Goal: Task Accomplishment & Management: Complete application form

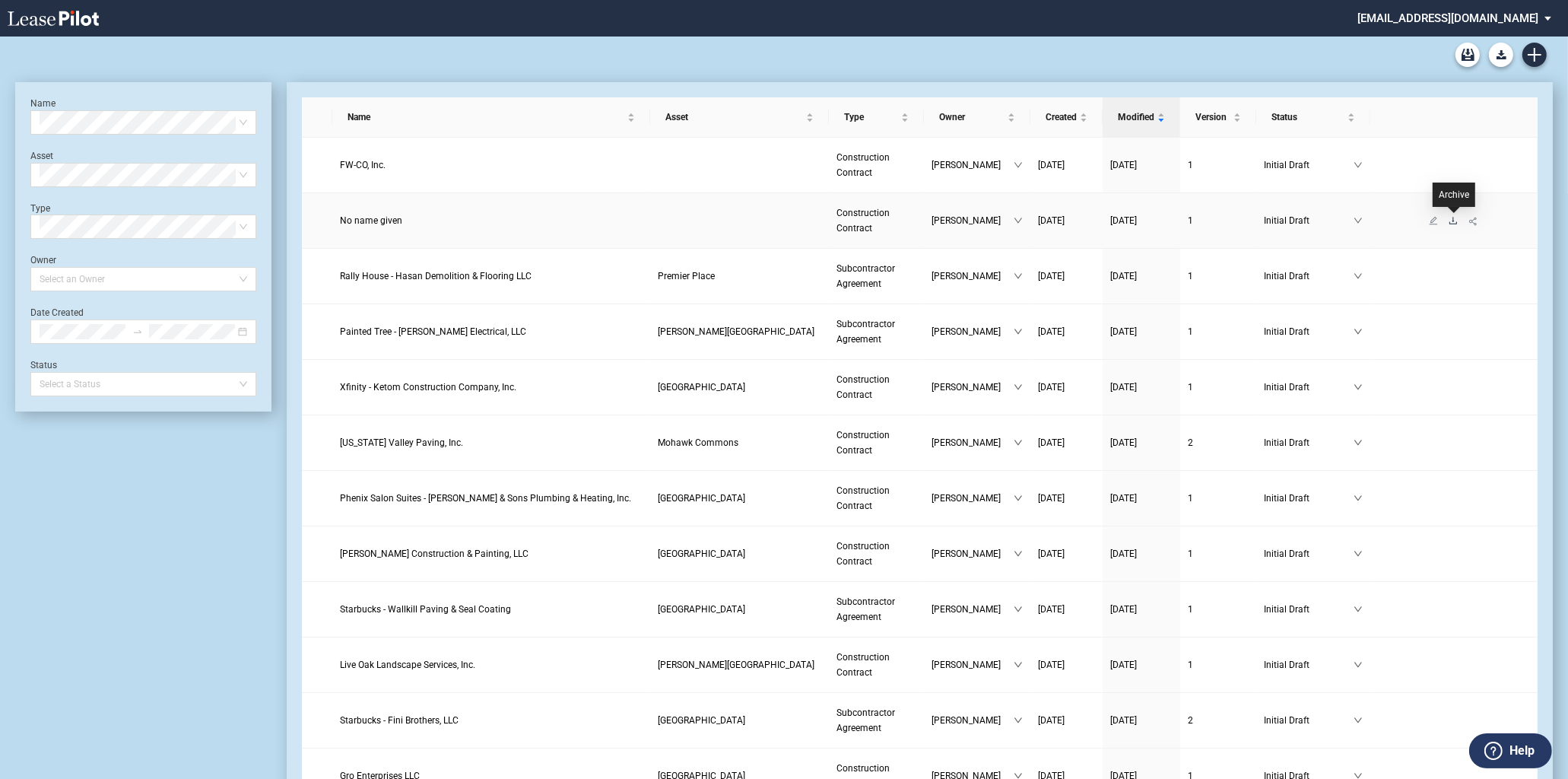
click at [1453, 223] on icon "download" at bounding box center [1453, 221] width 9 height 9
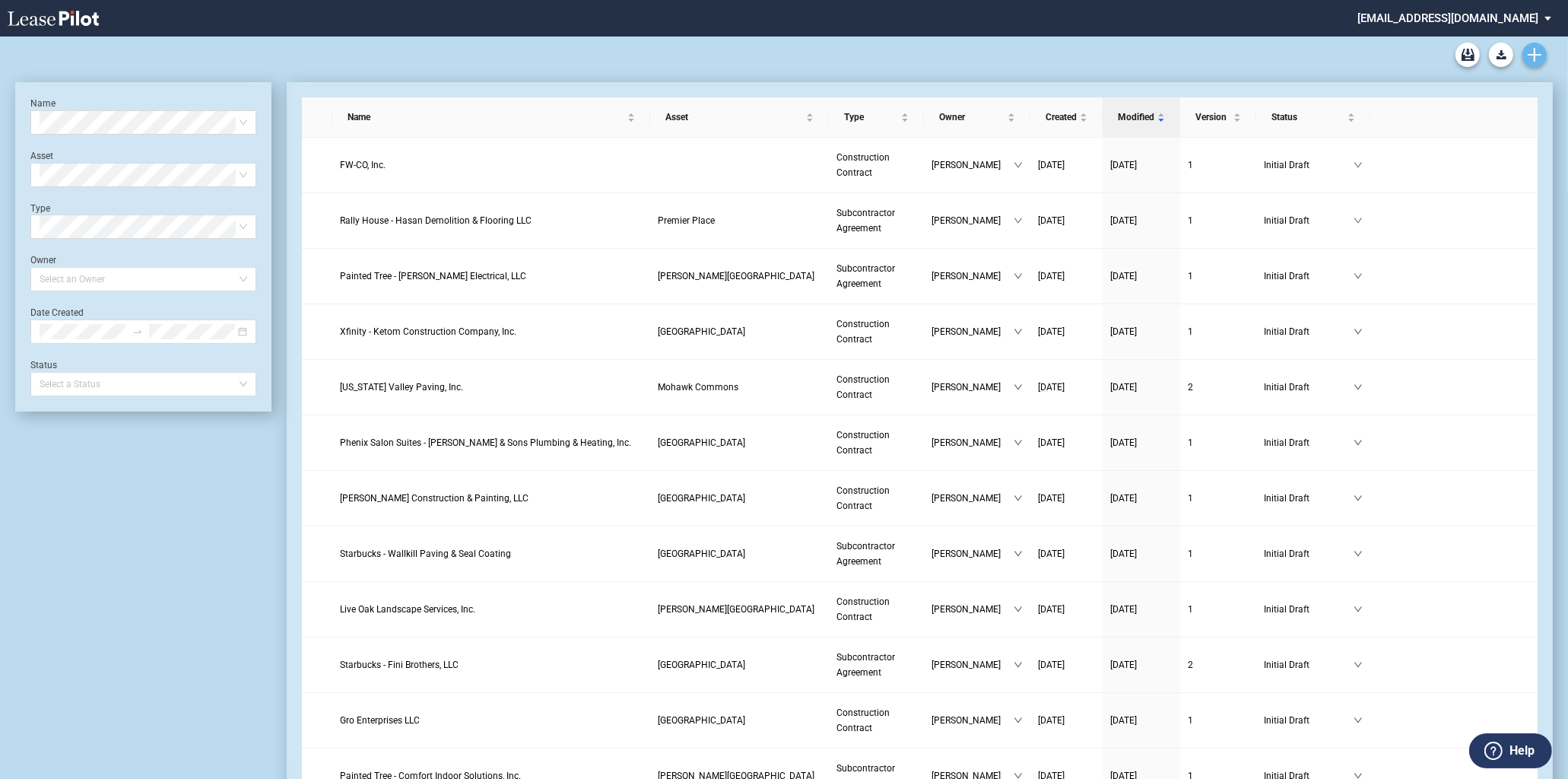
click at [1534, 57] on icon "Create new document" at bounding box center [1535, 55] width 14 height 14
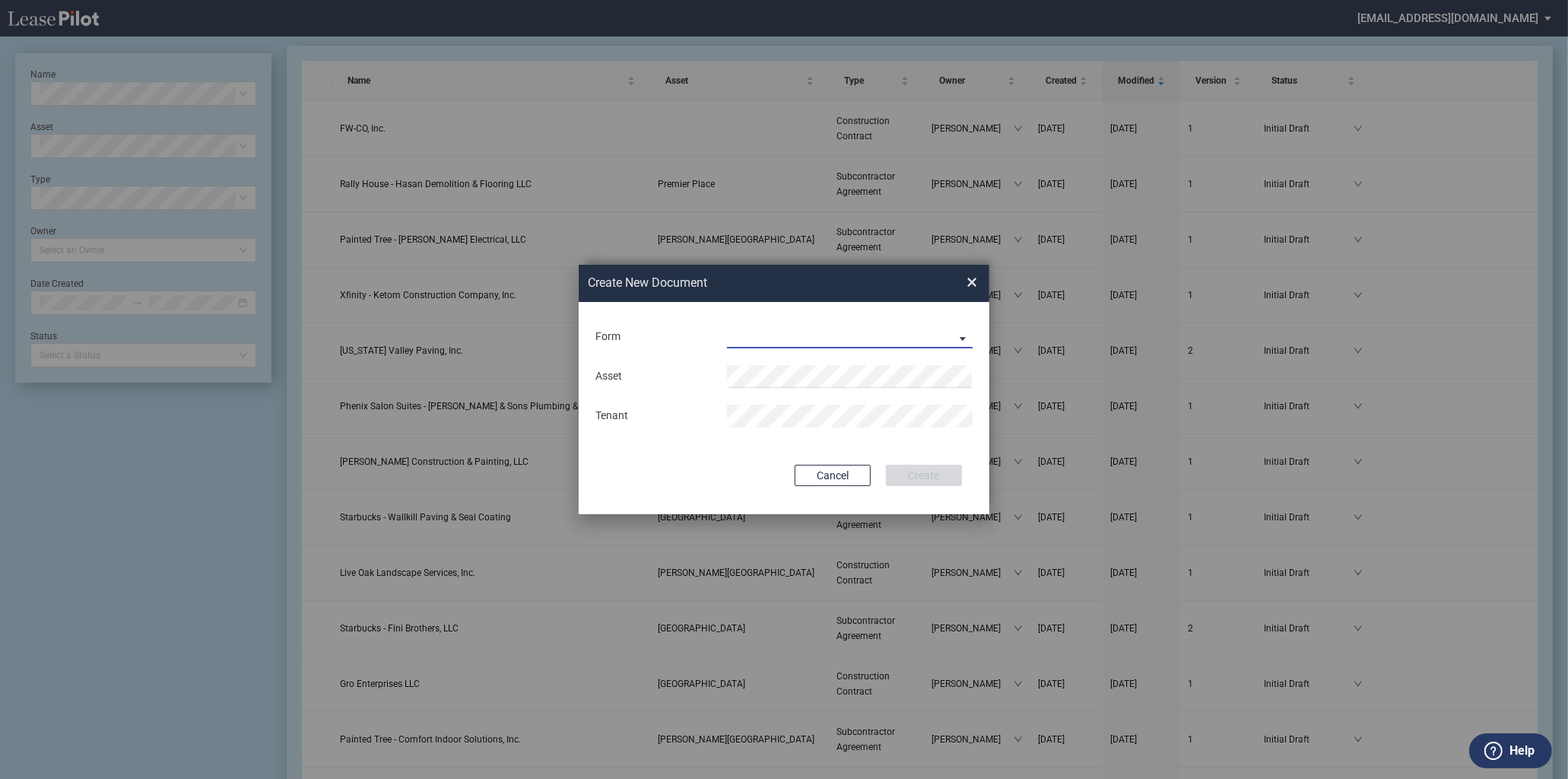
click at [739, 339] on md-select "Construction Contract Subcontractor Agreement" at bounding box center [850, 337] width 246 height 23
click at [0, 0] on div "Construction Contract" at bounding box center [0, 0] width 0 height 0
click at [786, 339] on div "Construction Contract" at bounding box center [781, 338] width 106 height 12
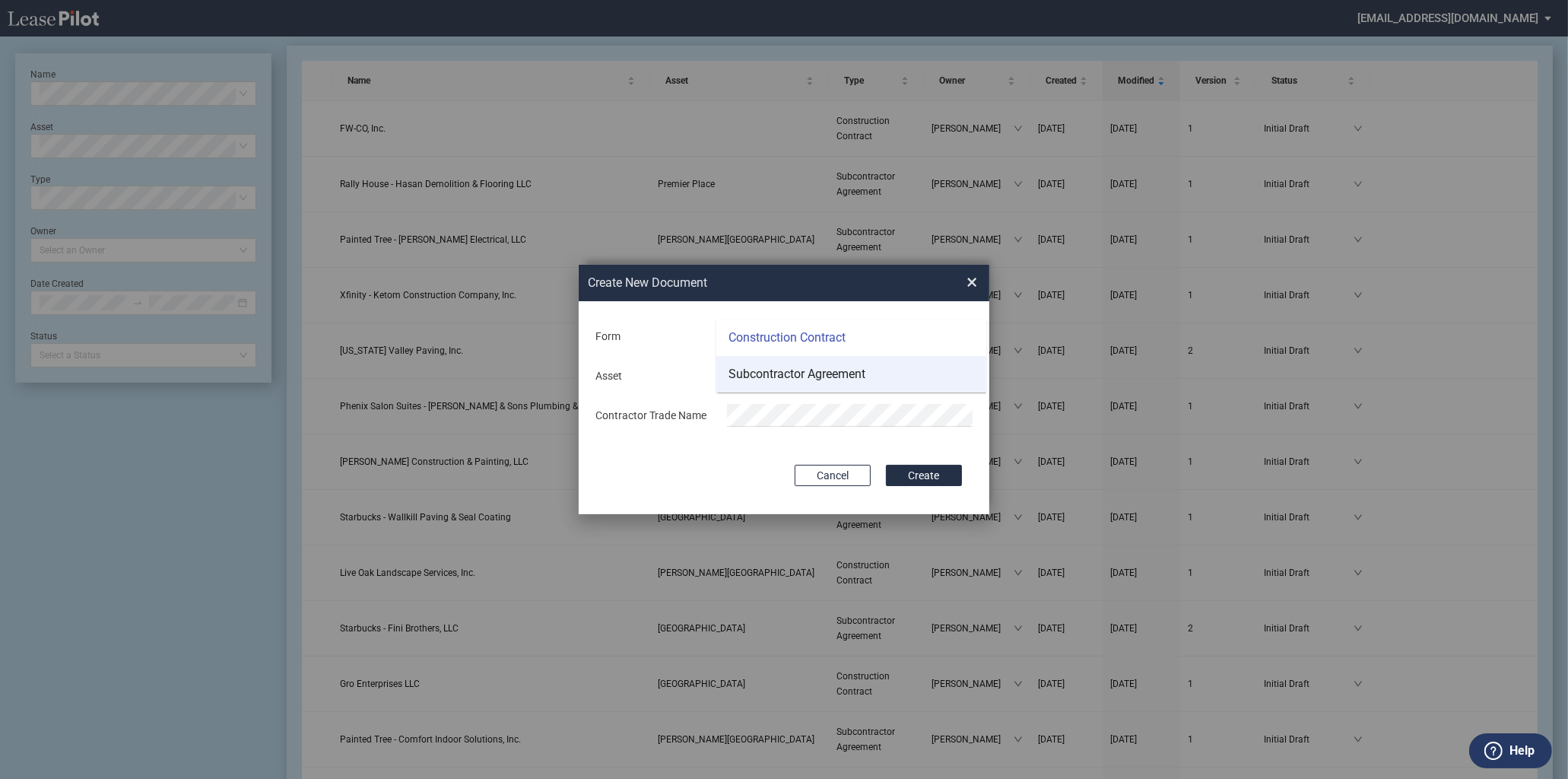
click at [797, 371] on div "Subcontractor Agreement" at bounding box center [797, 374] width 137 height 17
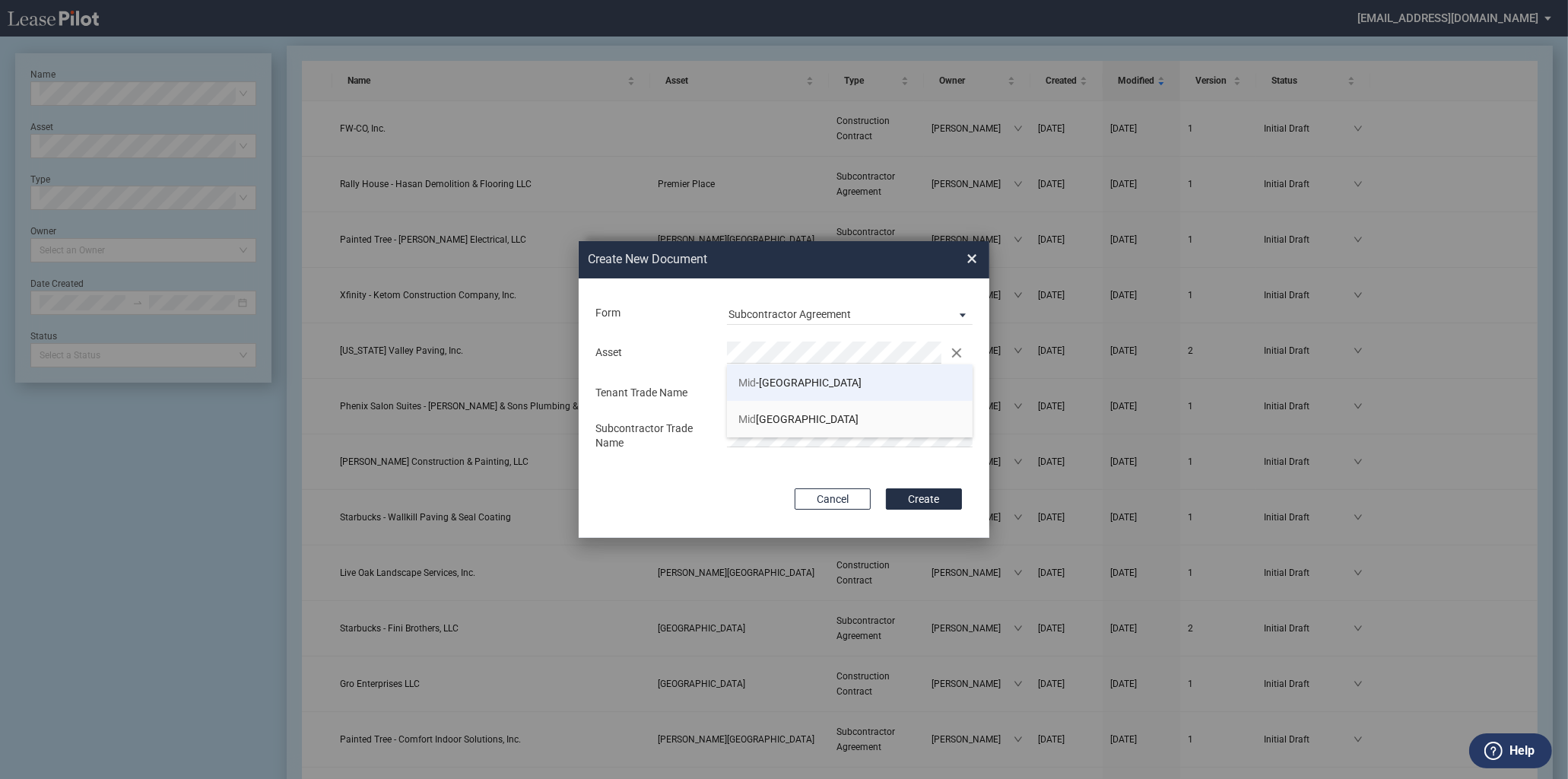
click at [774, 380] on span "Mid -Valley Mall" at bounding box center [800, 383] width 123 height 12
click at [918, 497] on button "Create" at bounding box center [924, 499] width 76 height 21
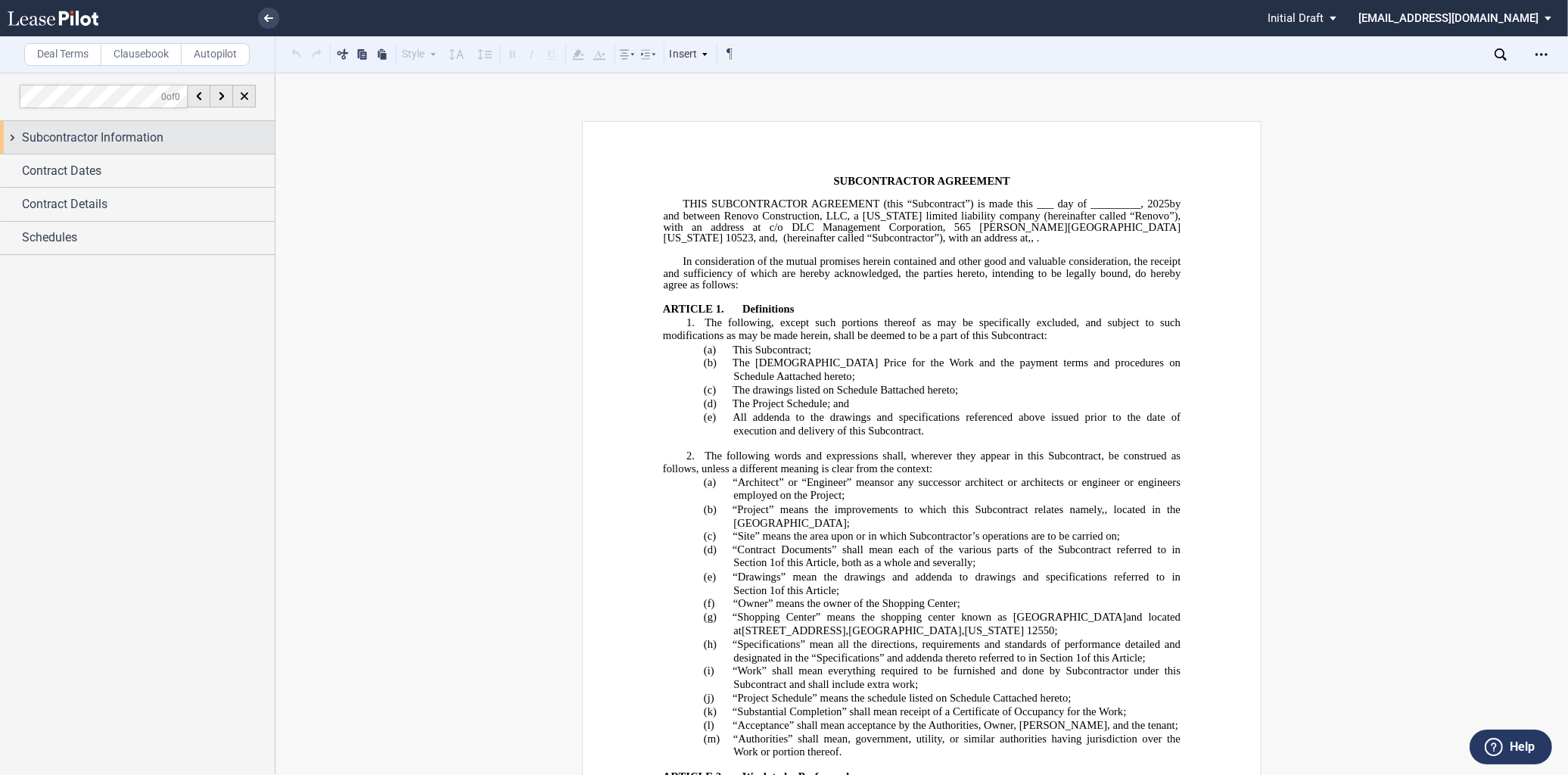
click at [89, 141] on span "Subcontractor Information" at bounding box center [92, 138] width 142 height 18
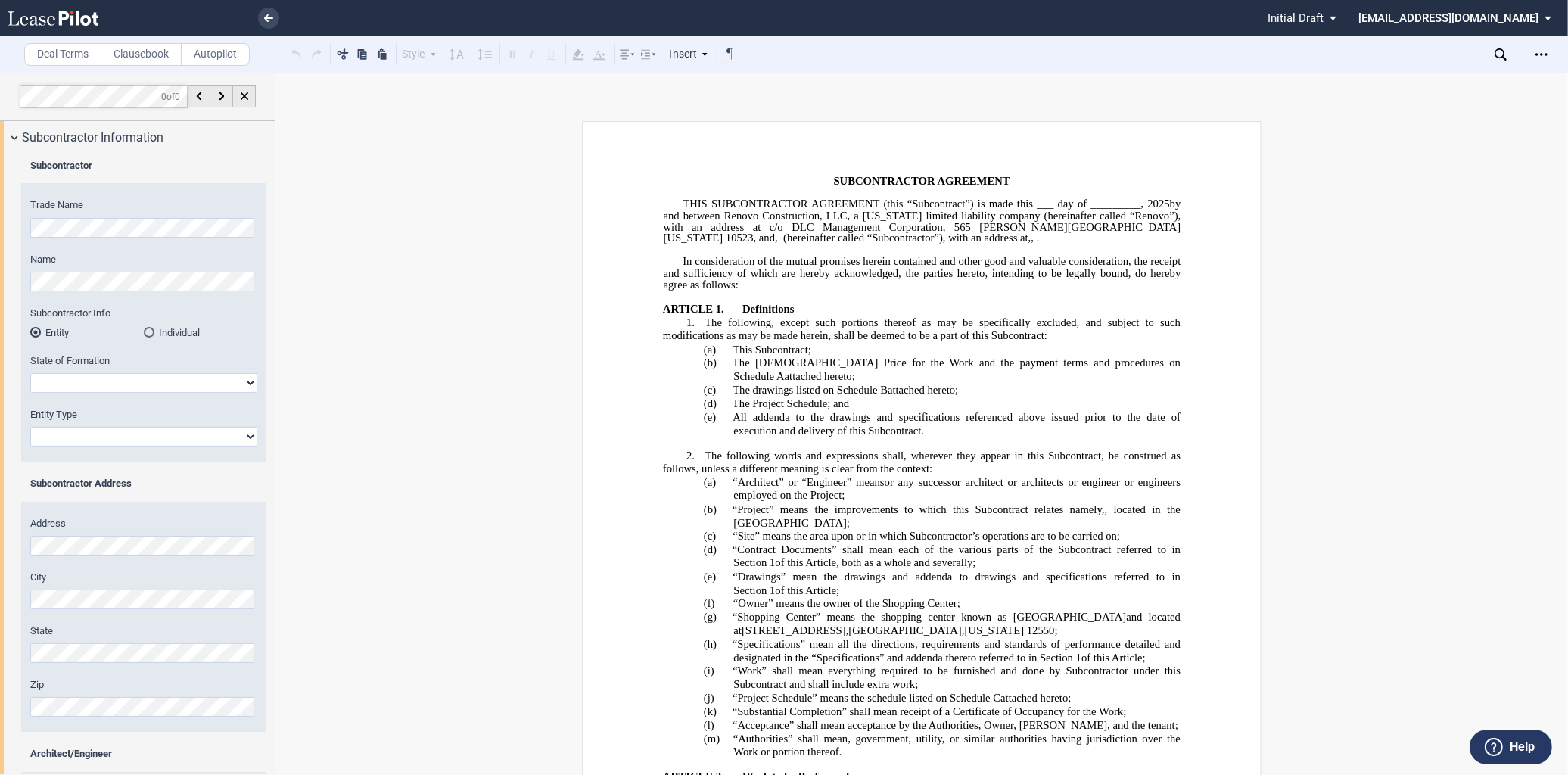
click at [0, 230] on html ".bocls-1{fill:#26354a;fill-rule:evenodd} Loading... × Pending... Pending... Ini…" at bounding box center [784, 388] width 1568 height 775
click at [58, 268] on div "Name" at bounding box center [144, 272] width 227 height 39
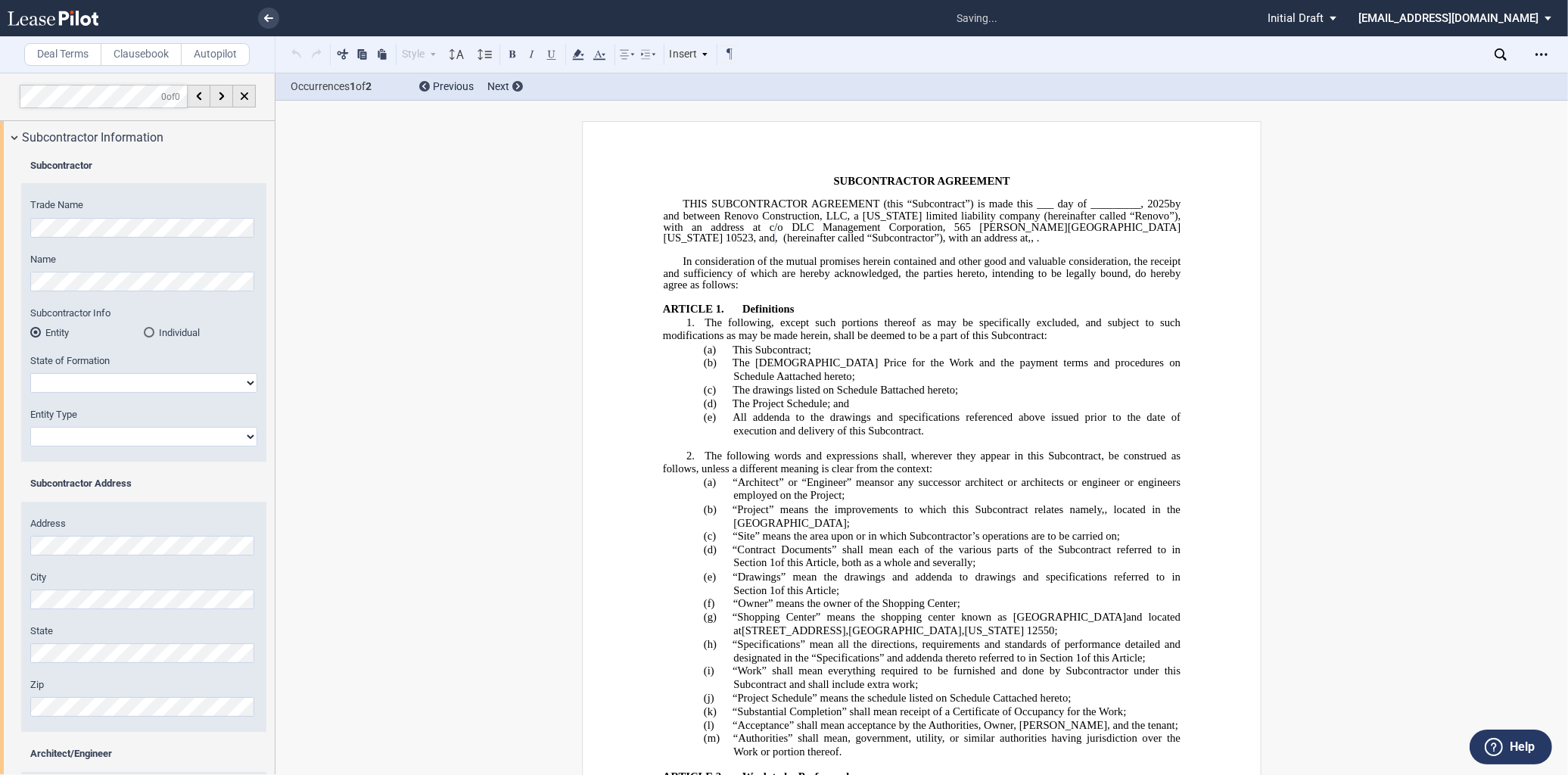
click at [92, 381] on select "[US_STATE] [US_STATE] [US_STATE] [US_STATE] [US_STATE] [US_STATE] [US_STATE] [U…" at bounding box center [144, 383] width 227 height 20
select select "[US_STATE]"
click at [30, 373] on select "[US_STATE] [US_STATE] [US_STATE] [US_STATE] [US_STATE] [US_STATE] [US_STATE] [U…" at bounding box center [144, 383] width 227 height 20
click at [130, 434] on select "Corporation Limited Liability Company General Partnership Limited Partnership O…" at bounding box center [144, 437] width 227 height 20
click at [30, 427] on select "Corporation Limited Liability Company General Partnership Limited Partnership O…" at bounding box center [144, 437] width 227 height 20
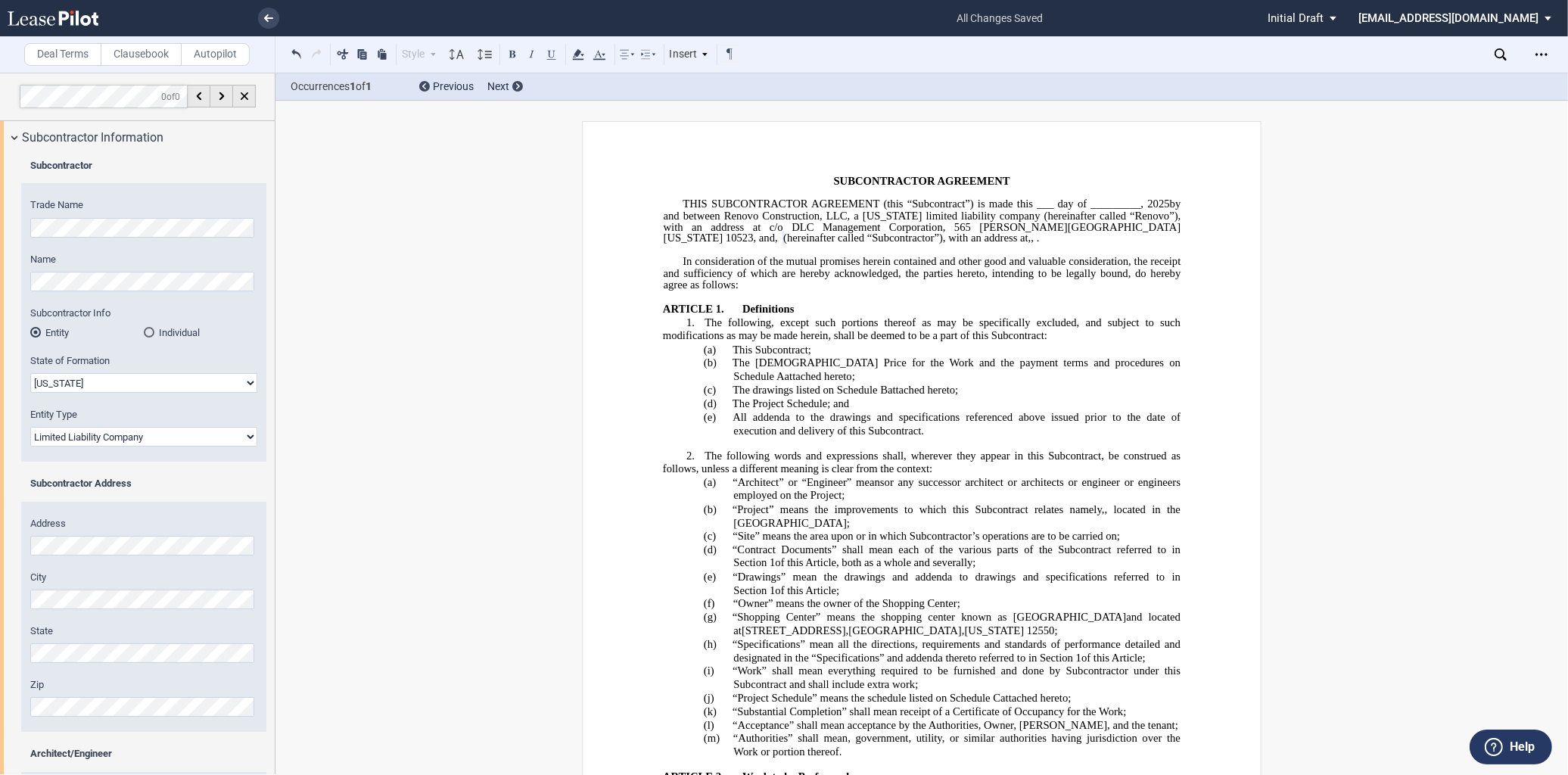
click at [174, 434] on select "Corporation Limited Liability Company General Partnership Limited Partnership O…" at bounding box center [144, 437] width 227 height 20
select select "Corporation"
click at [30, 427] on select "Corporation Limited Liability Company General Partnership Limited Partnership O…" at bounding box center [144, 437] width 227 height 20
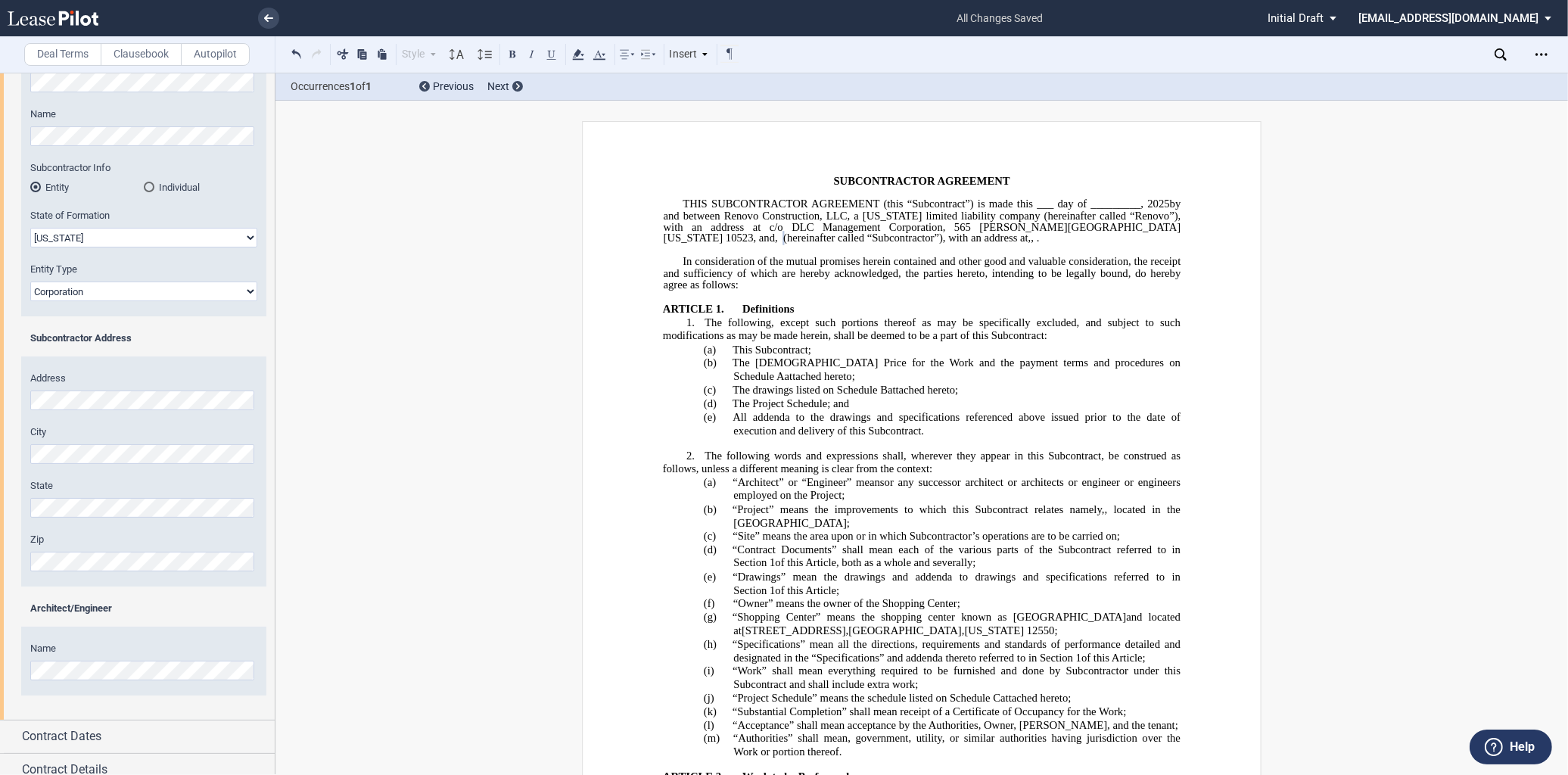
scroll to position [148, 0]
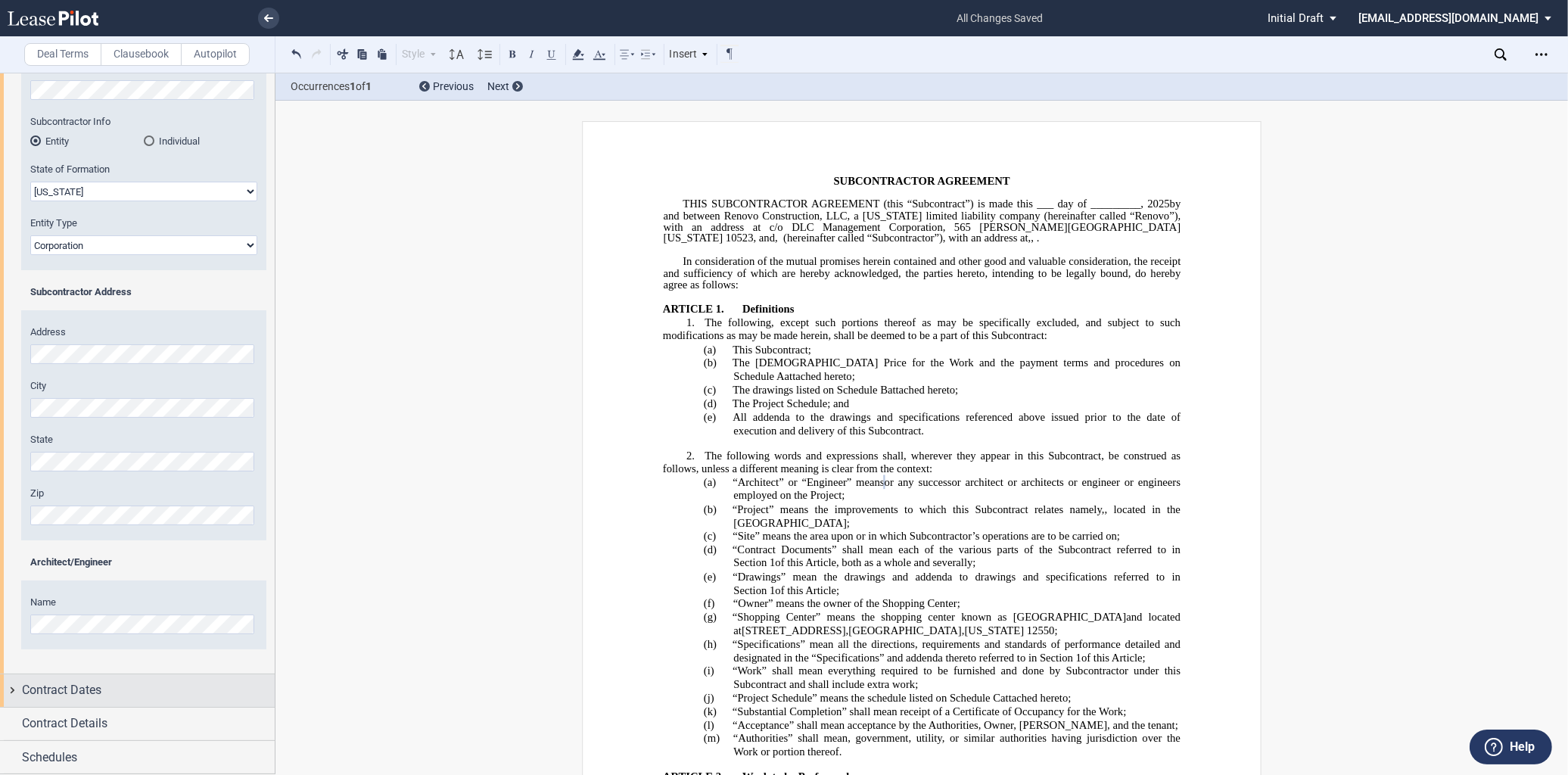
click at [73, 691] on span "Contract Dates" at bounding box center [61, 690] width 79 height 18
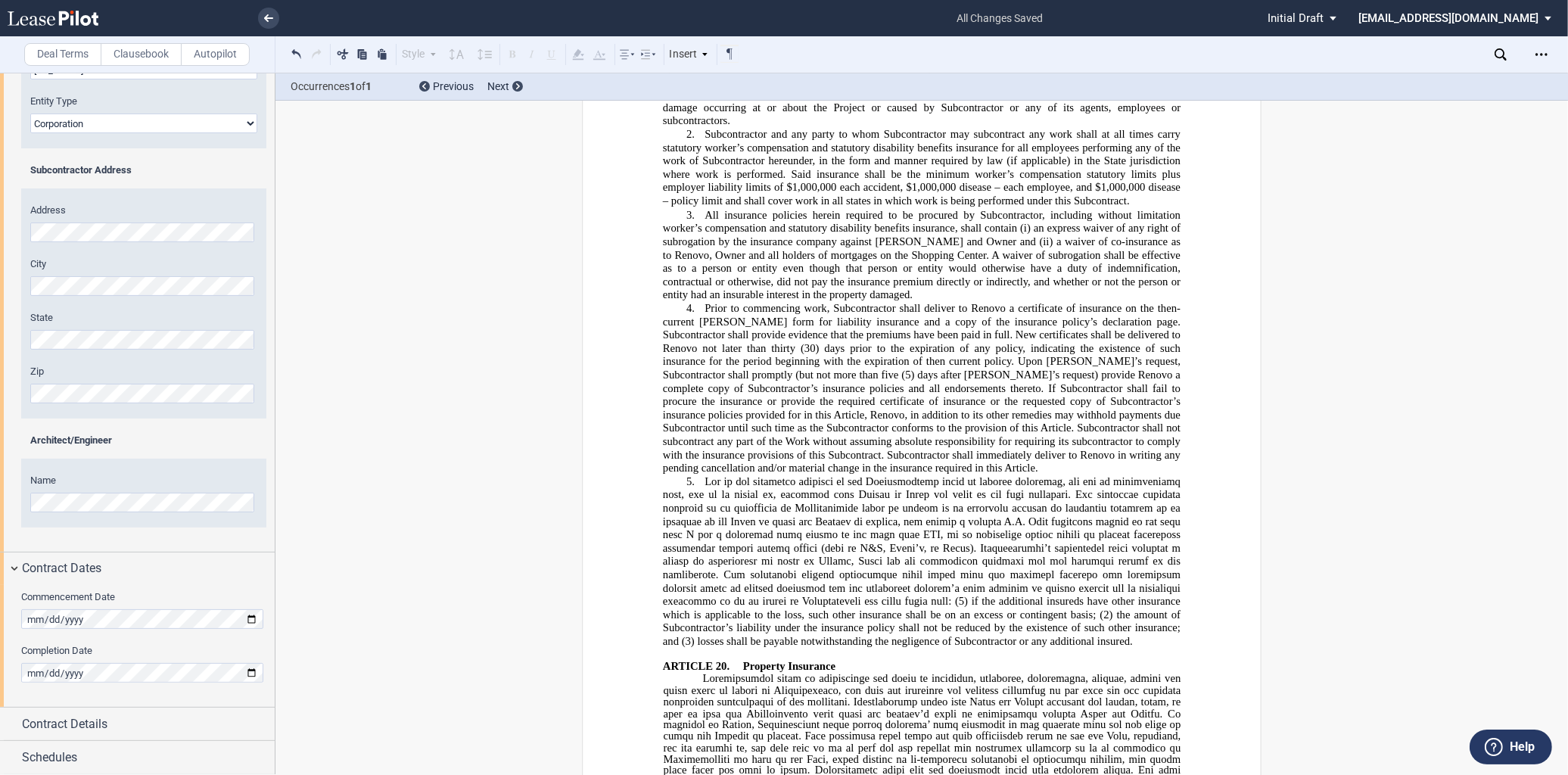
scroll to position [10179, 0]
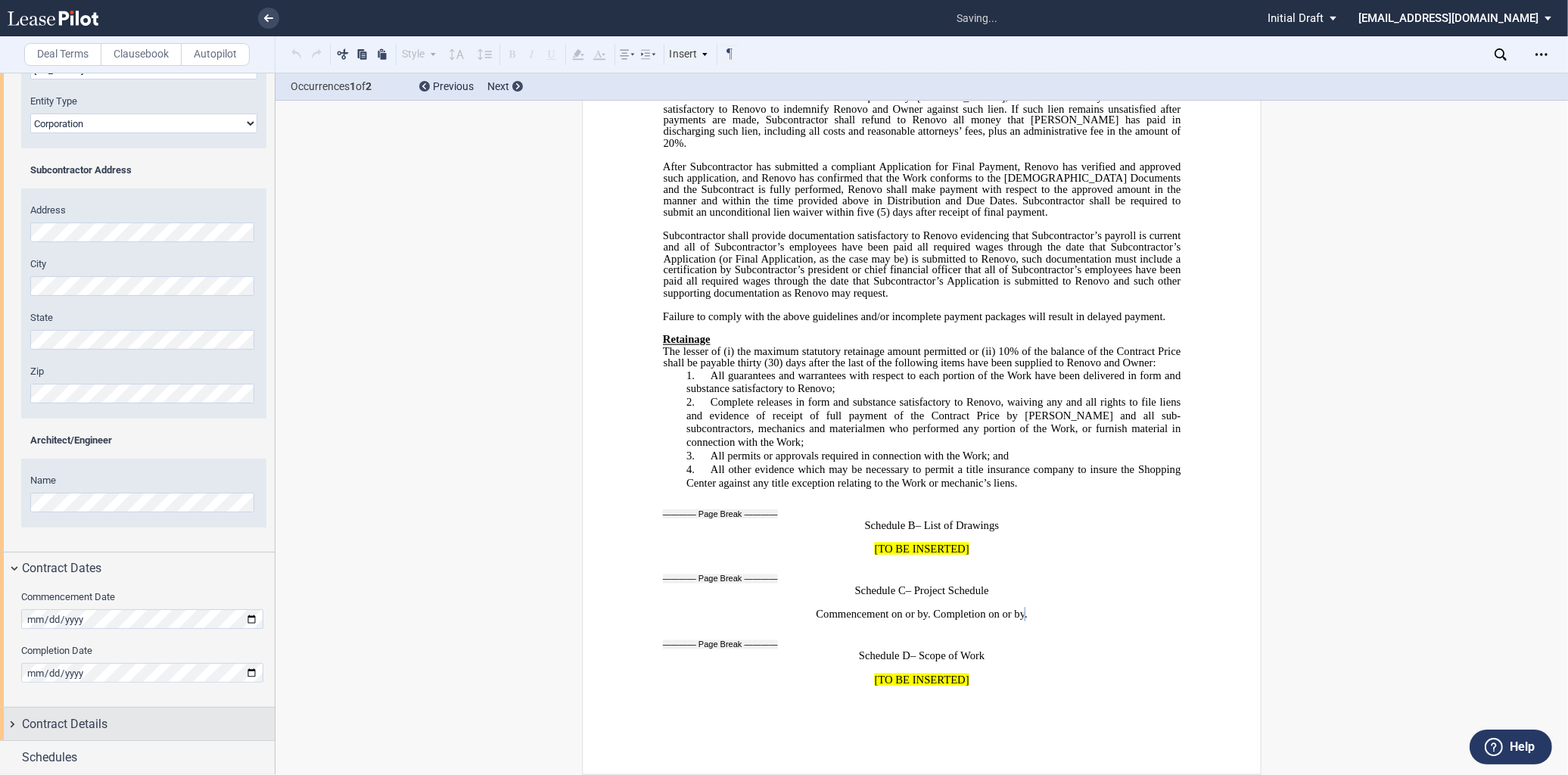
click at [73, 724] on span "Contract Details" at bounding box center [64, 724] width 86 height 18
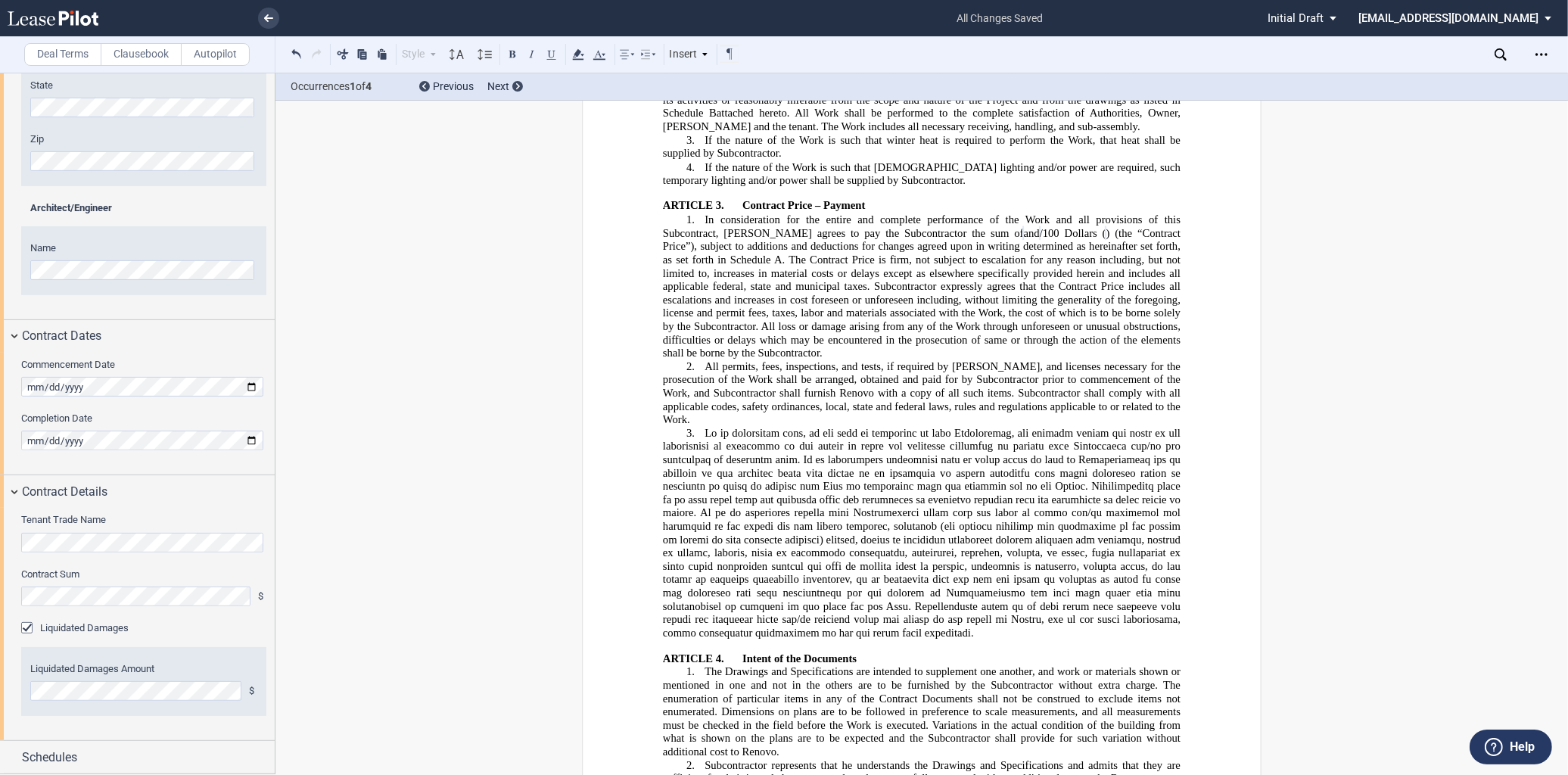
scroll to position [757, 0]
click at [65, 743] on div "Schedules" at bounding box center [137, 757] width 275 height 33
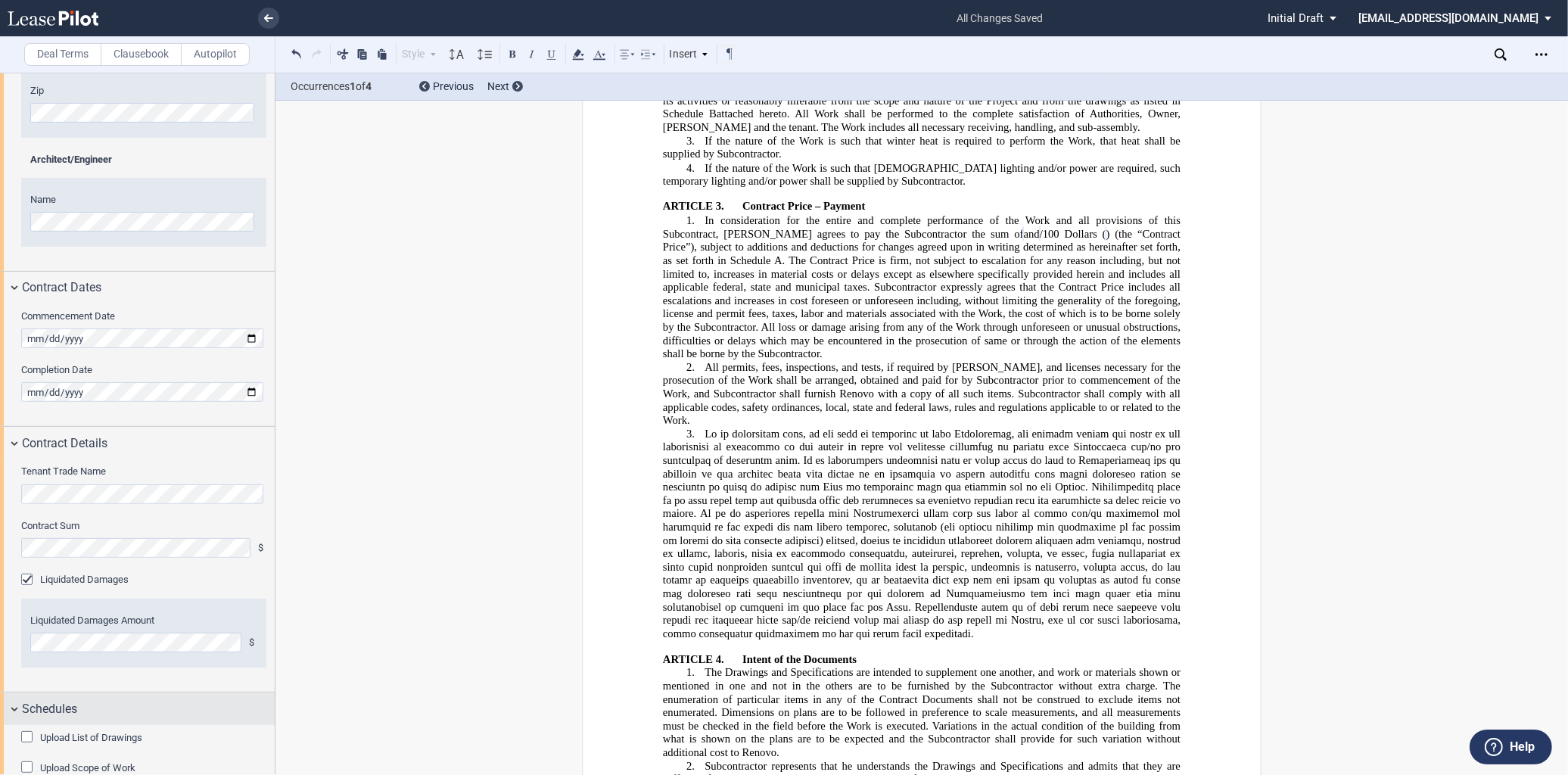
scroll to position [621, 0]
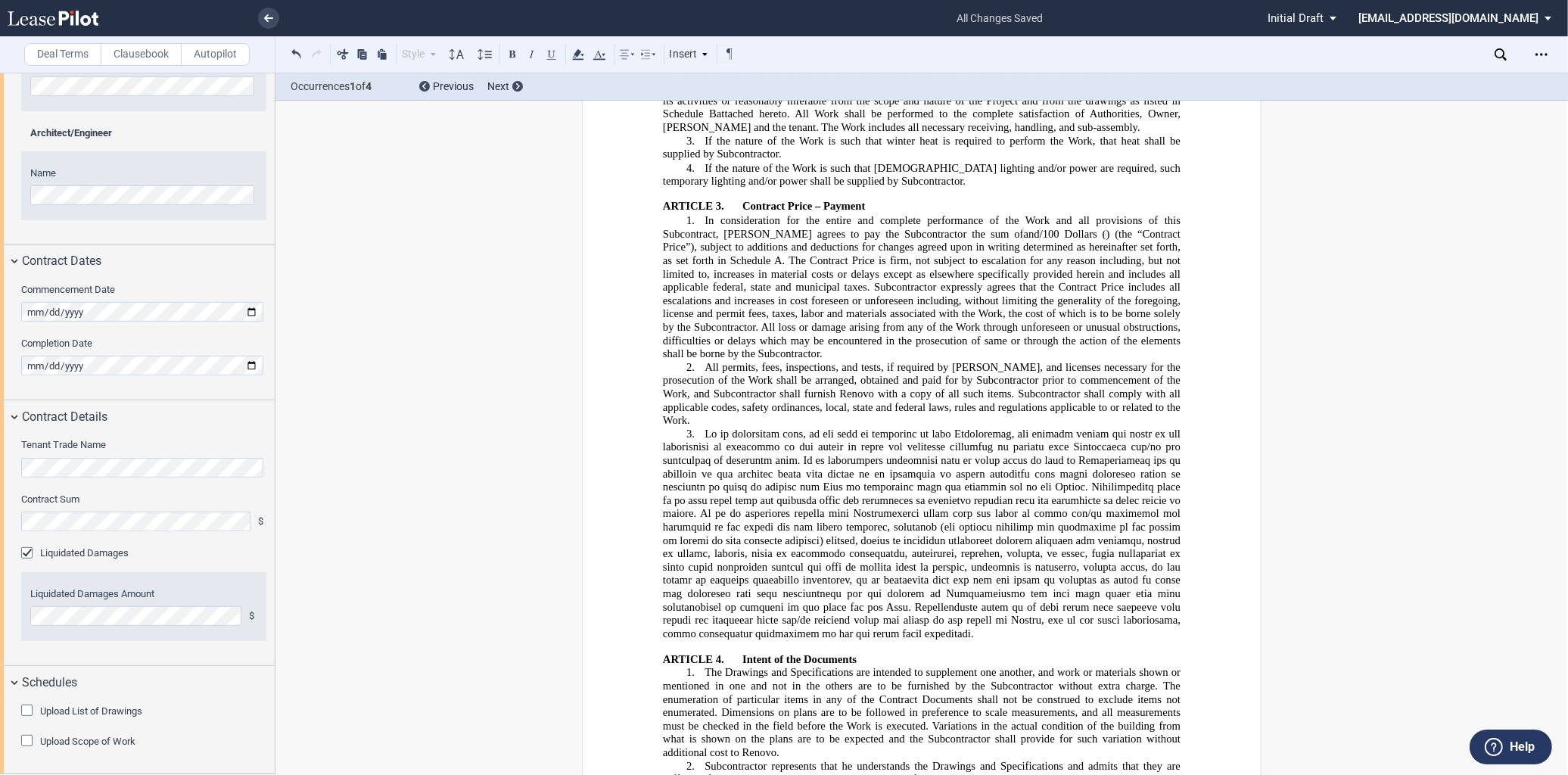
click at [27, 705] on div "Upload List of Drawings" at bounding box center [29, 712] width 15 height 15
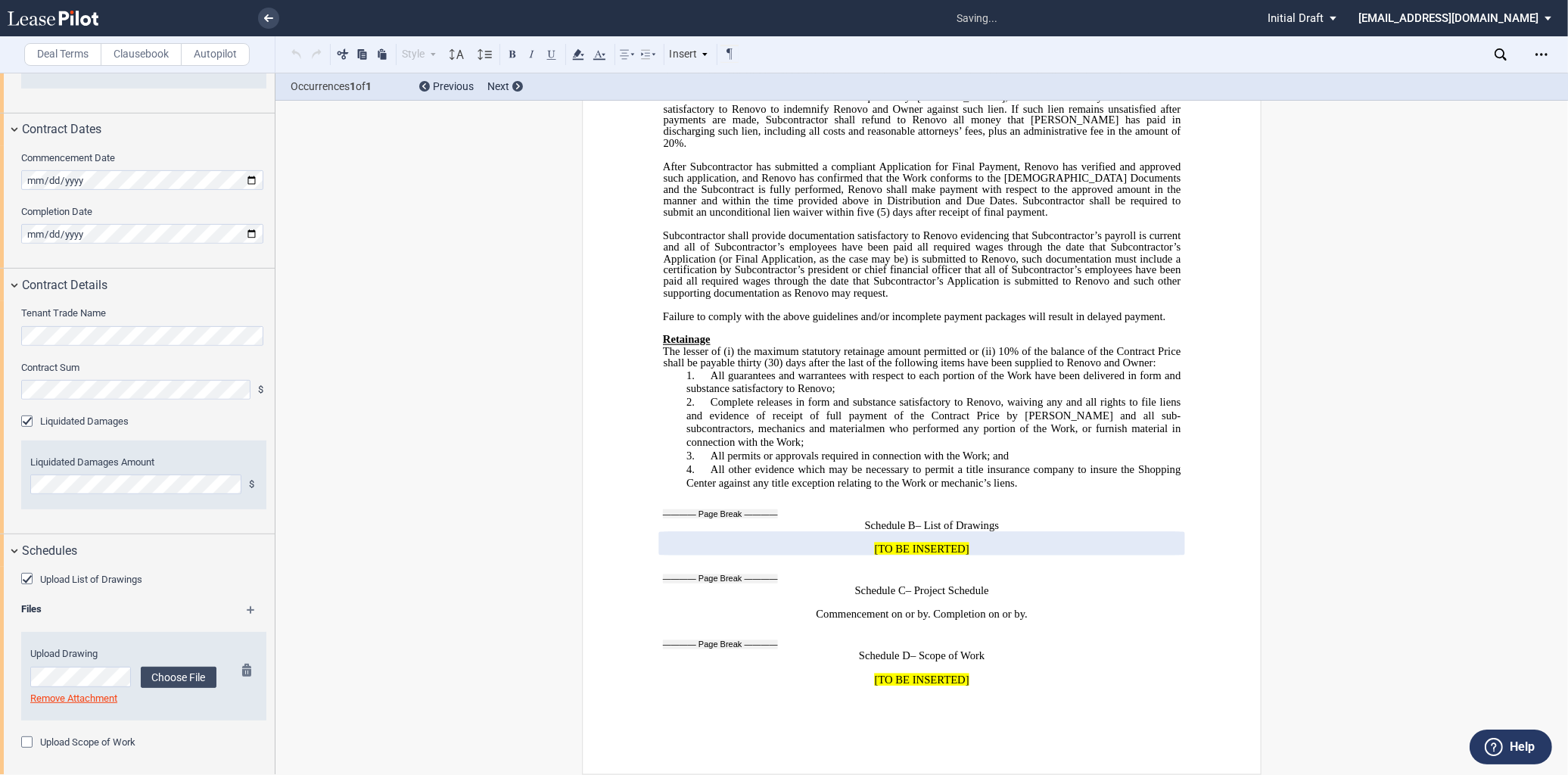
scroll to position [753, 0]
click at [247, 611] on md-icon at bounding box center [257, 615] width 22 height 18
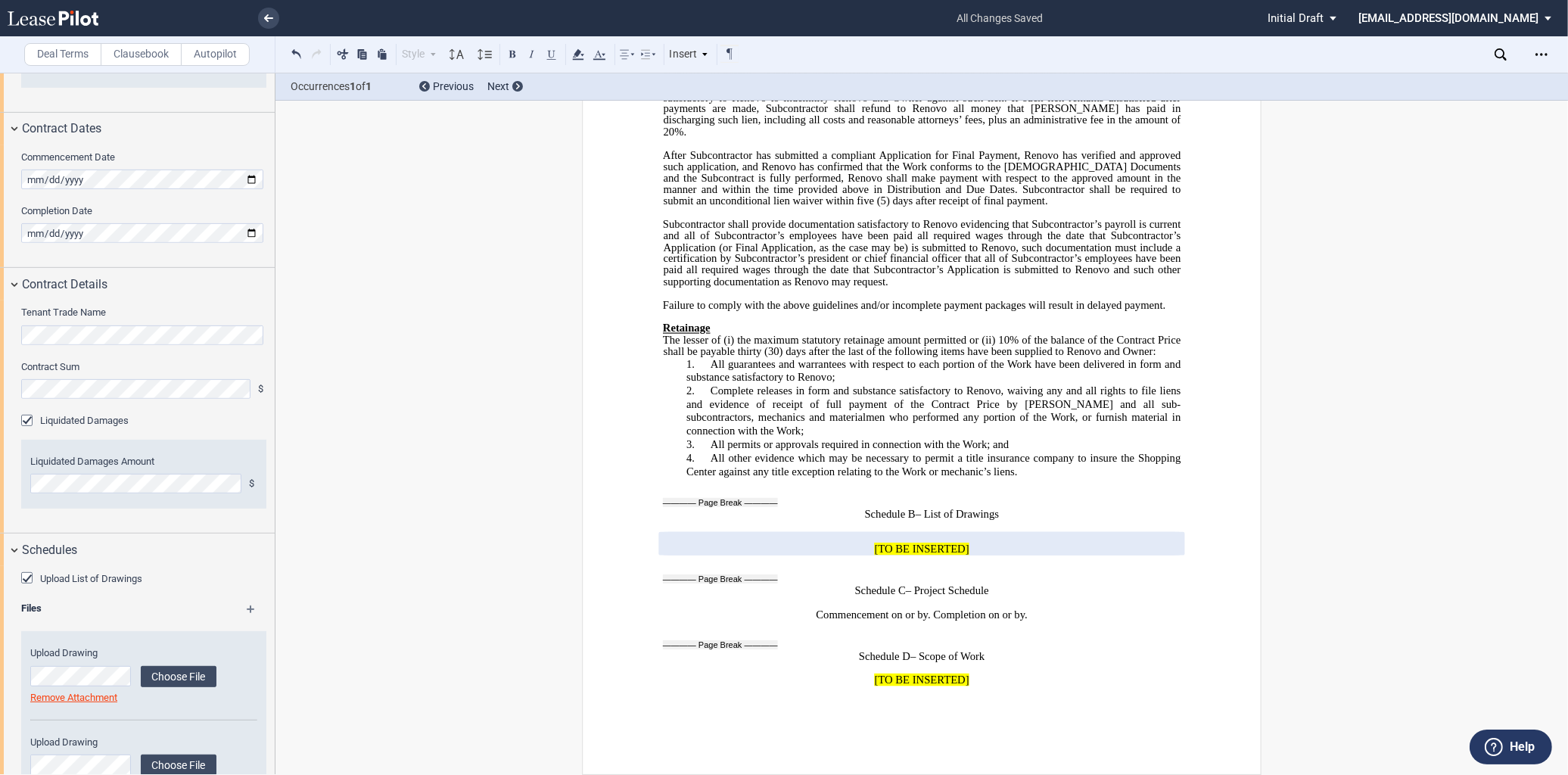
click at [247, 611] on md-icon at bounding box center [257, 615] width 22 height 18
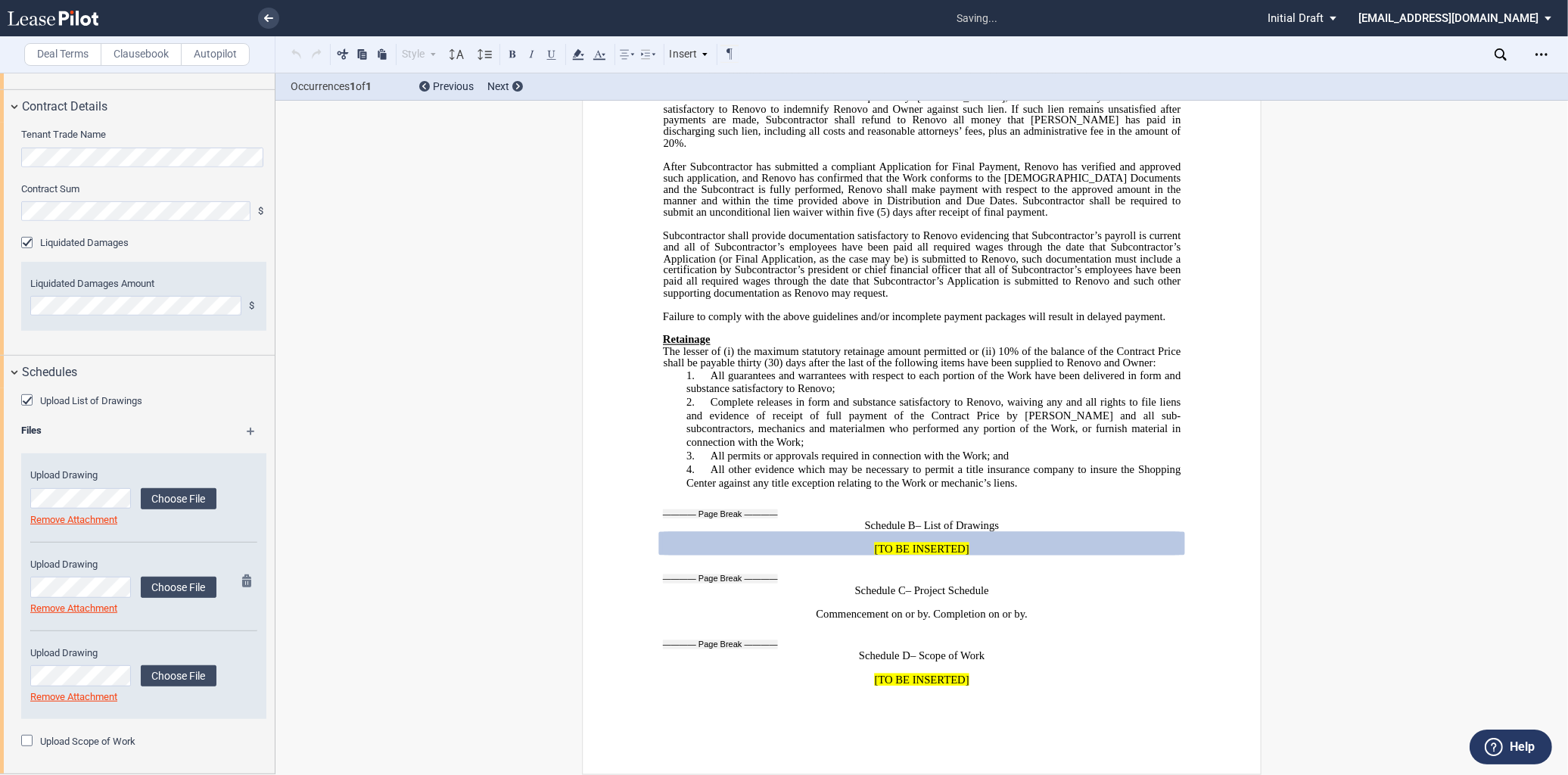
scroll to position [932, 0]
click at [159, 501] on label "Choose File" at bounding box center [179, 499] width 76 height 21
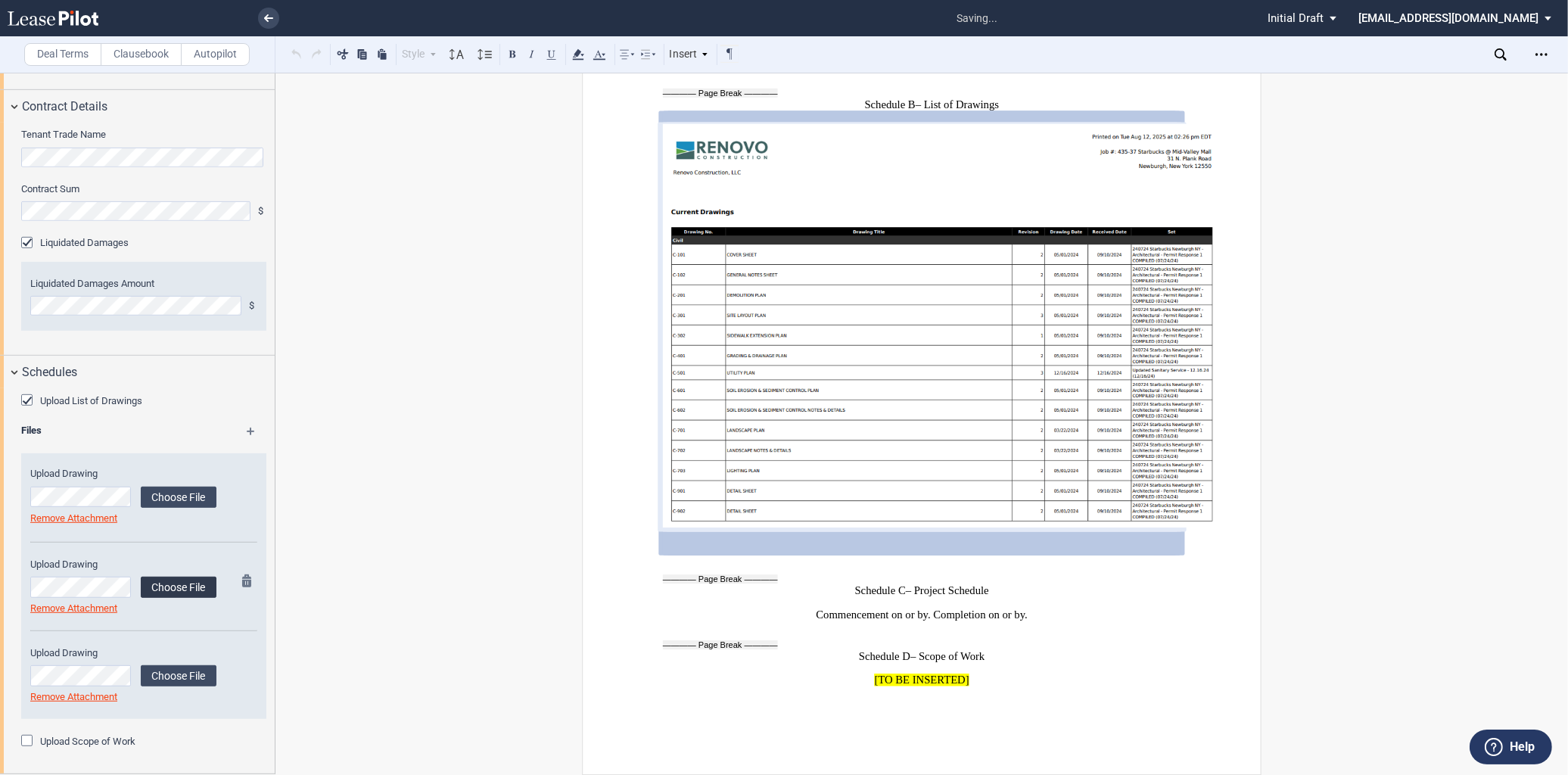
scroll to position [10535, 0]
click at [179, 579] on label "Choose File" at bounding box center [179, 587] width 76 height 21
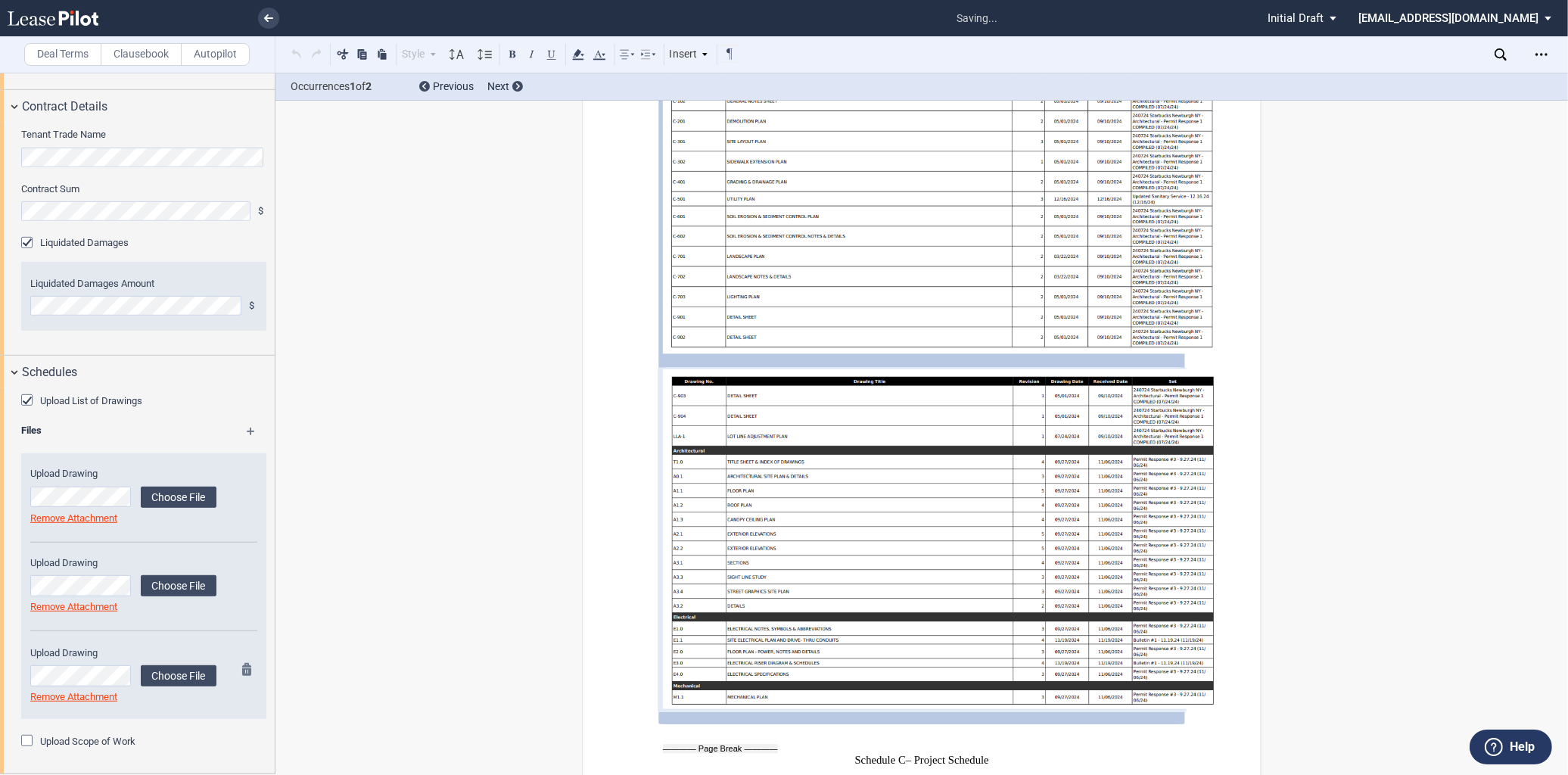
scroll to position [10636, 0]
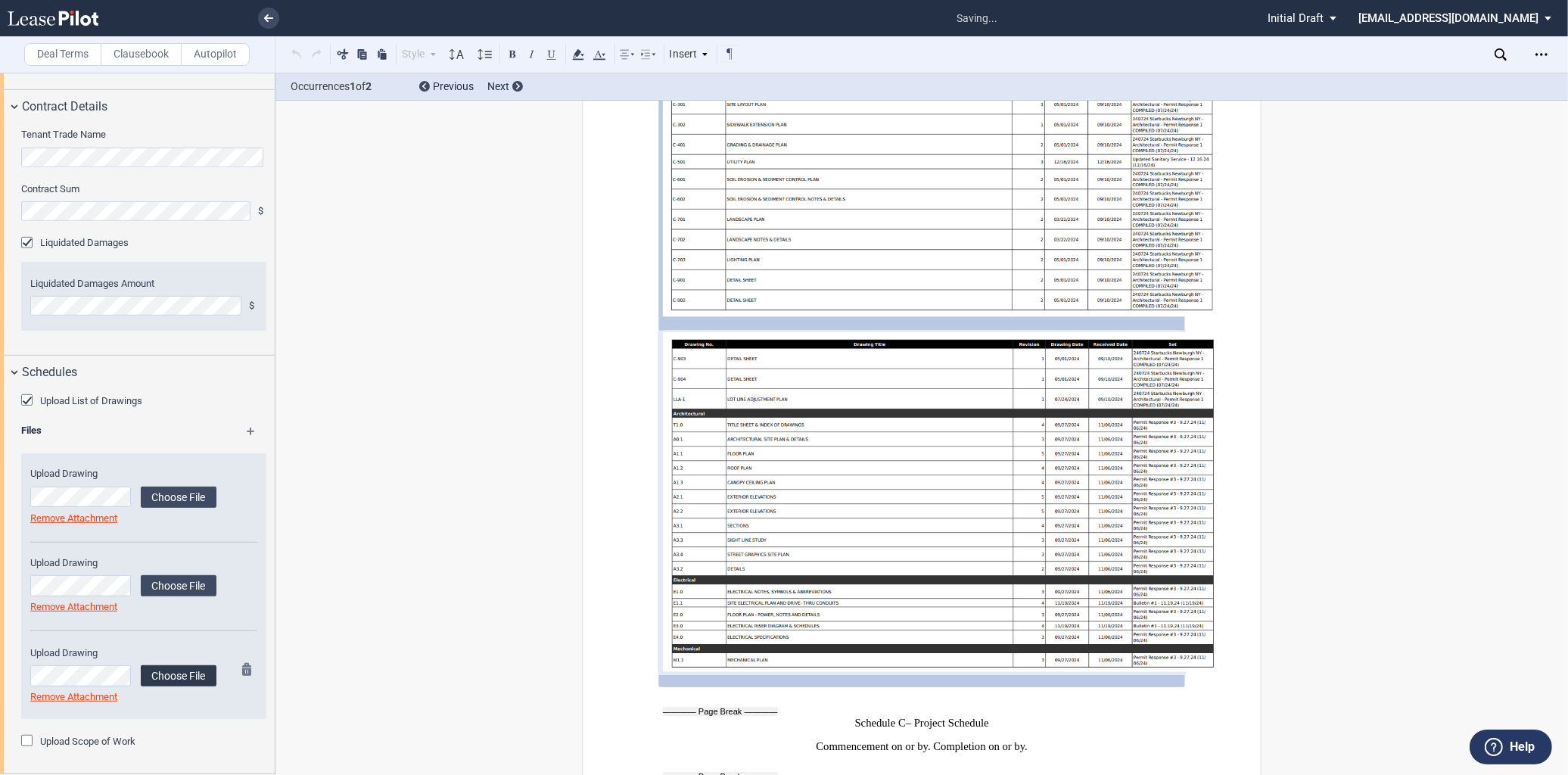
click at [159, 683] on label "Choose File" at bounding box center [179, 676] width 76 height 21
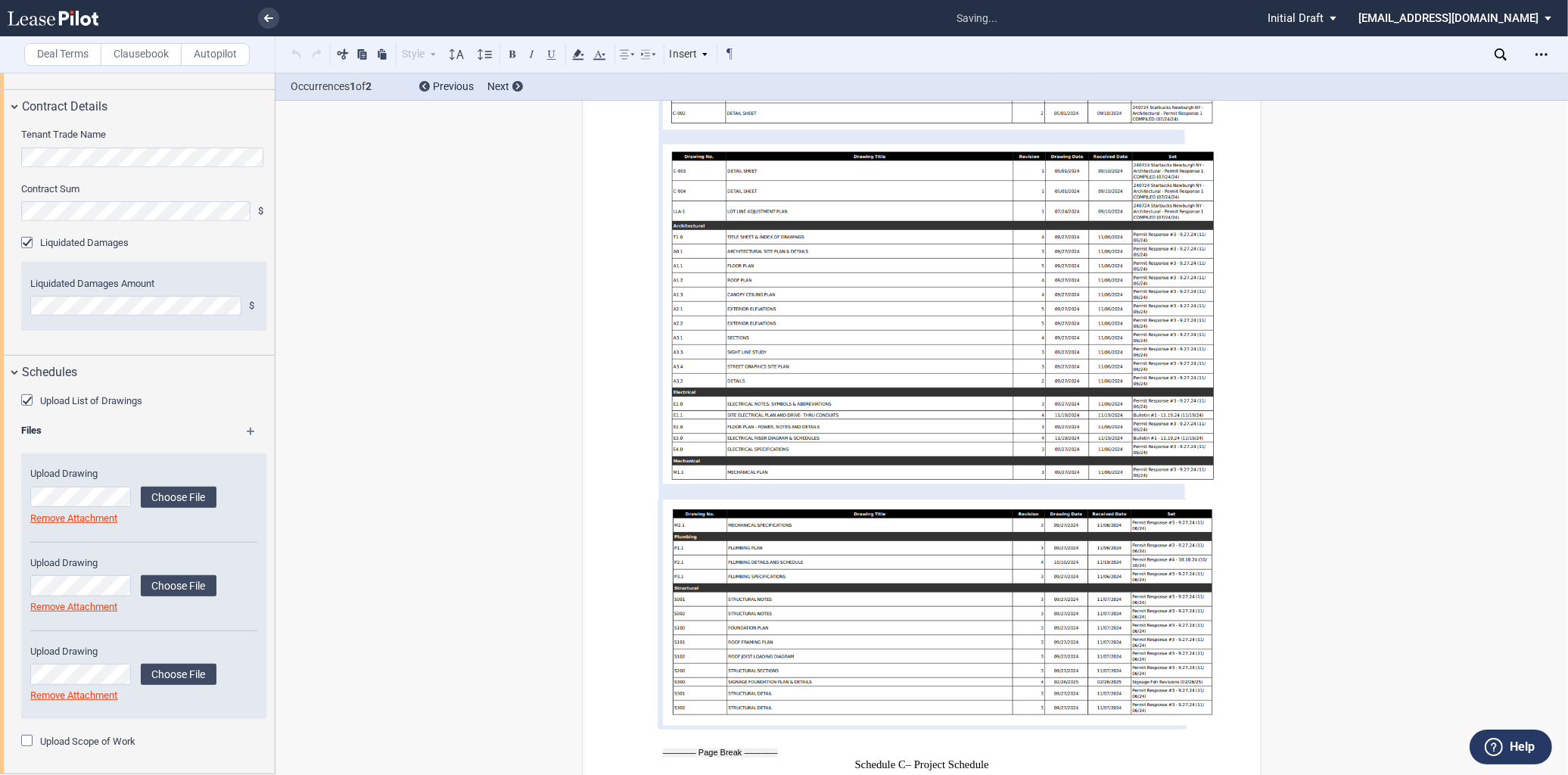
scroll to position [11168, 0]
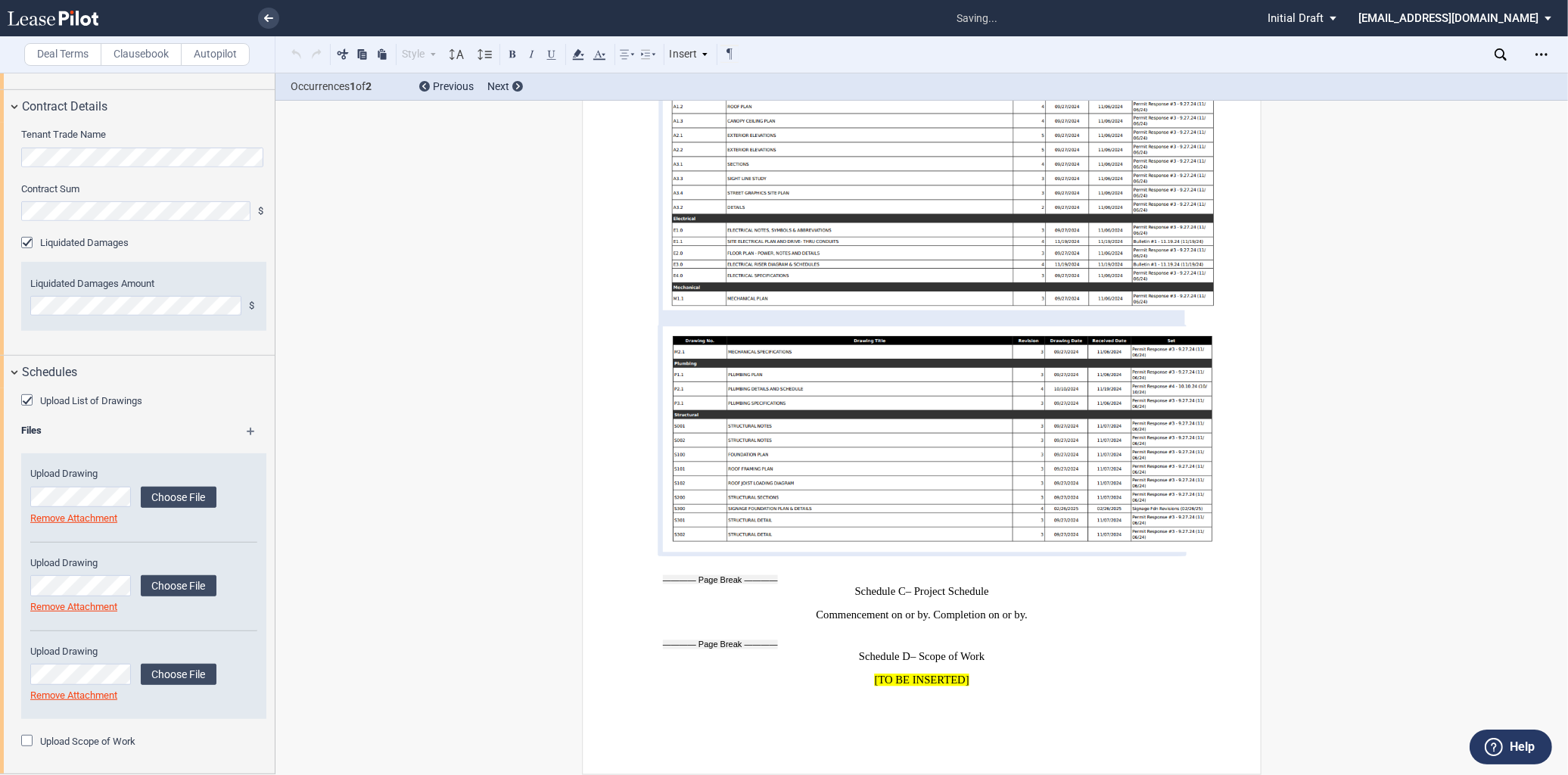
click at [51, 742] on label "Upload Scope of Work" at bounding box center [88, 742] width 95 height 14
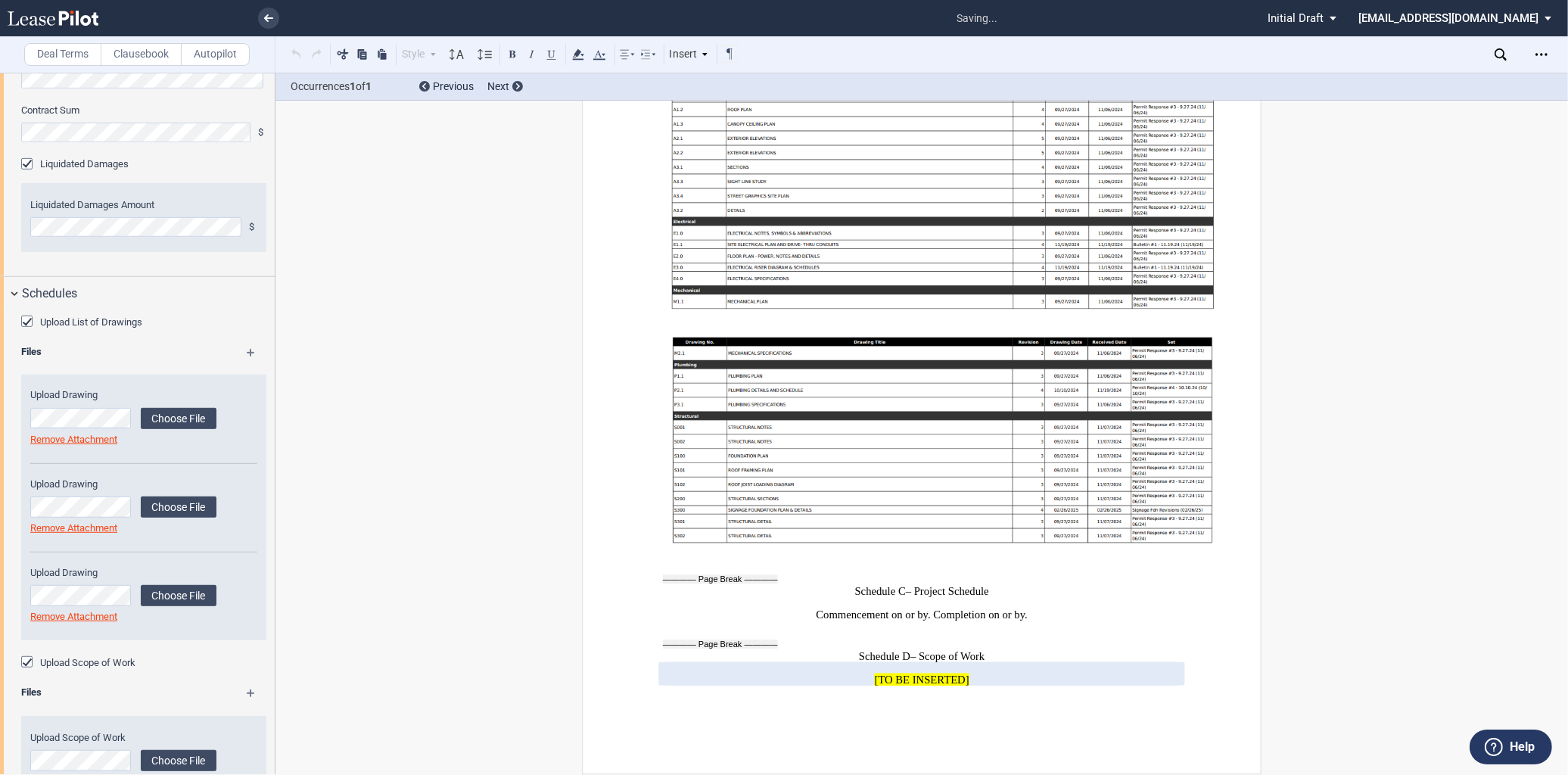
scroll to position [1064, 0]
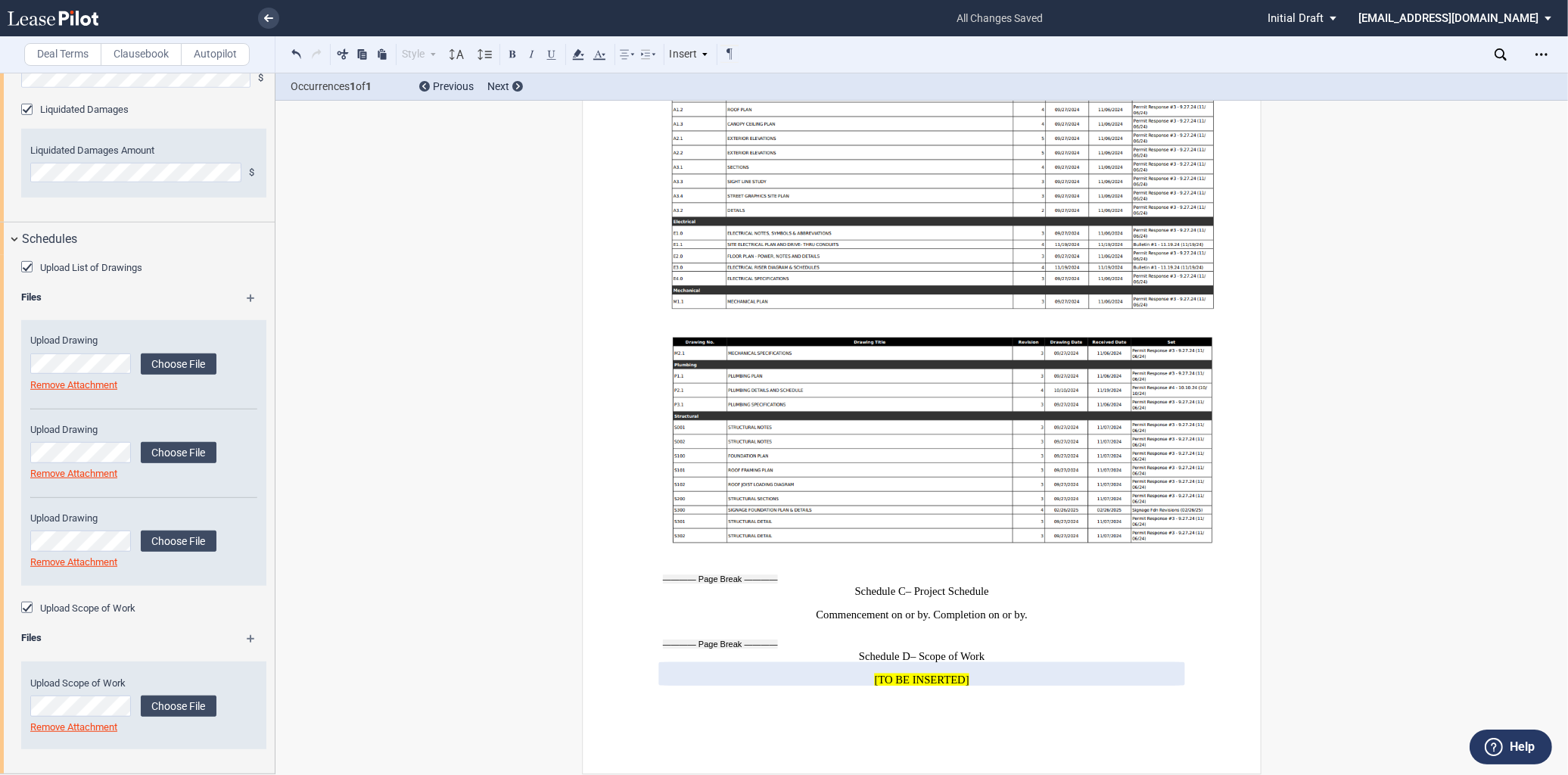
click at [248, 636] on div "Files" at bounding box center [144, 640] width 263 height 19
click at [247, 641] on md-icon at bounding box center [257, 644] width 22 height 18
click at [248, 640] on md-icon at bounding box center [257, 644] width 22 height 18
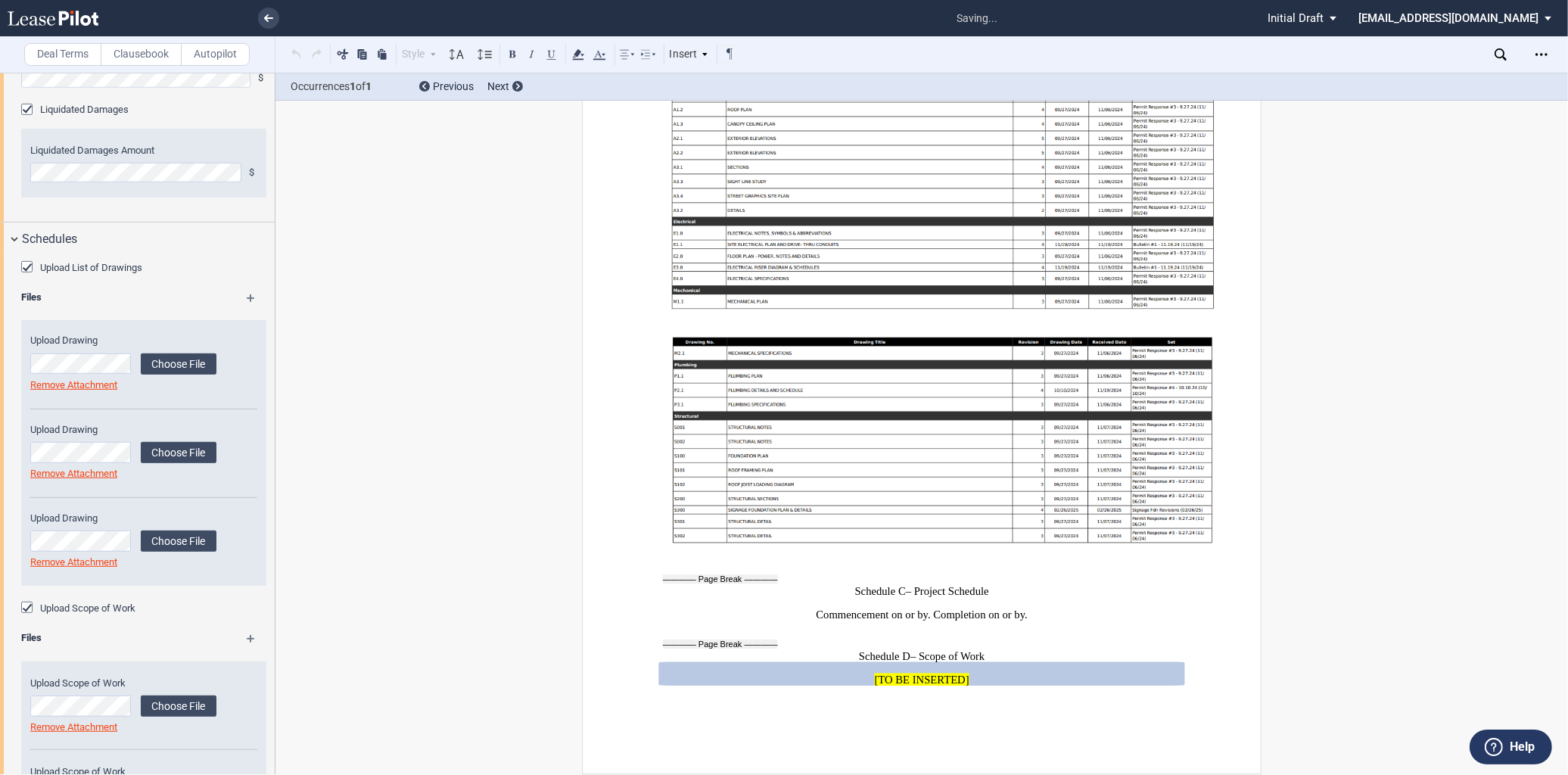
click at [248, 640] on md-icon at bounding box center [257, 644] width 22 height 18
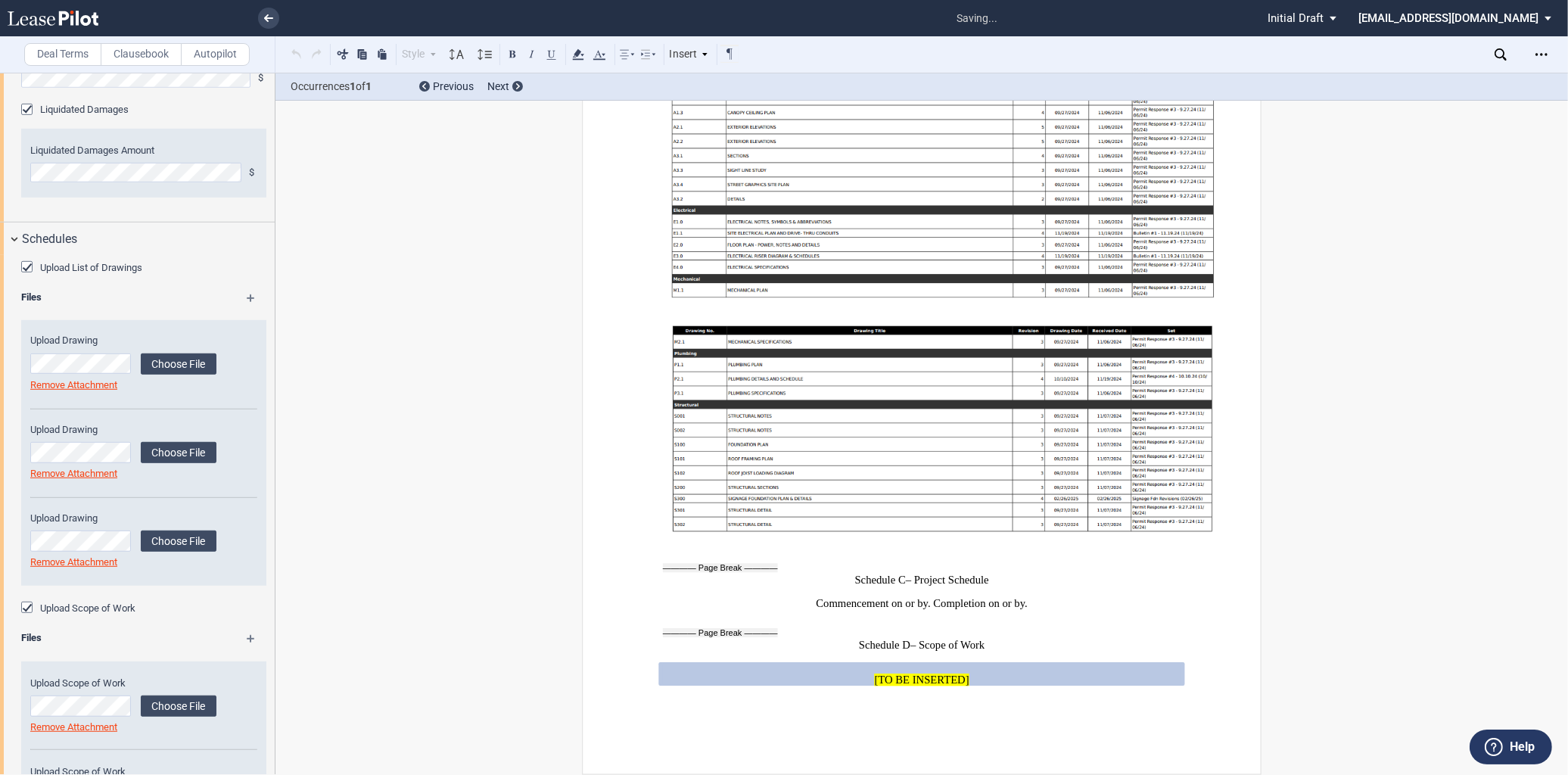
click at [248, 640] on md-icon at bounding box center [257, 644] width 22 height 18
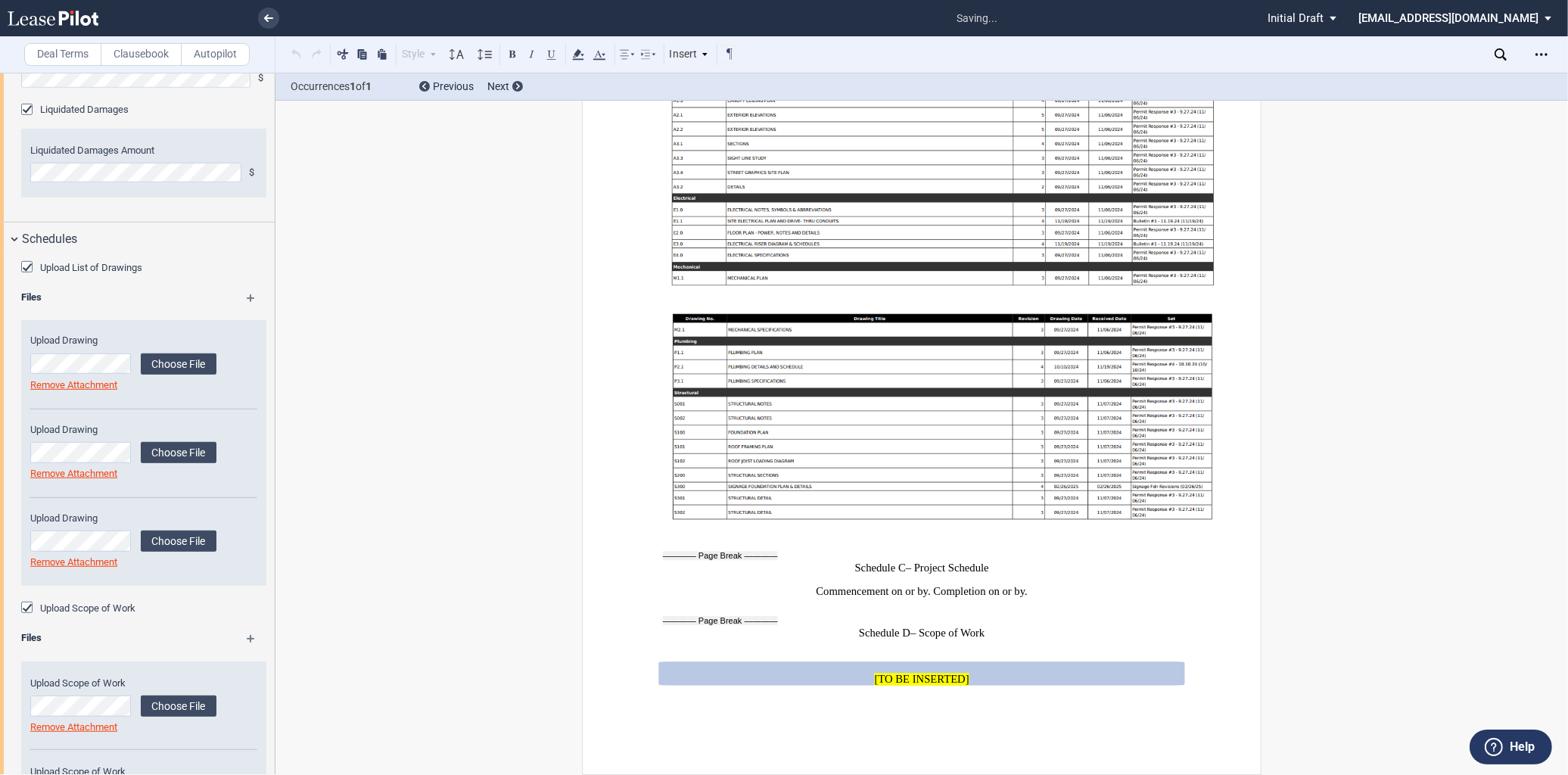
click at [248, 640] on md-icon at bounding box center [257, 644] width 22 height 18
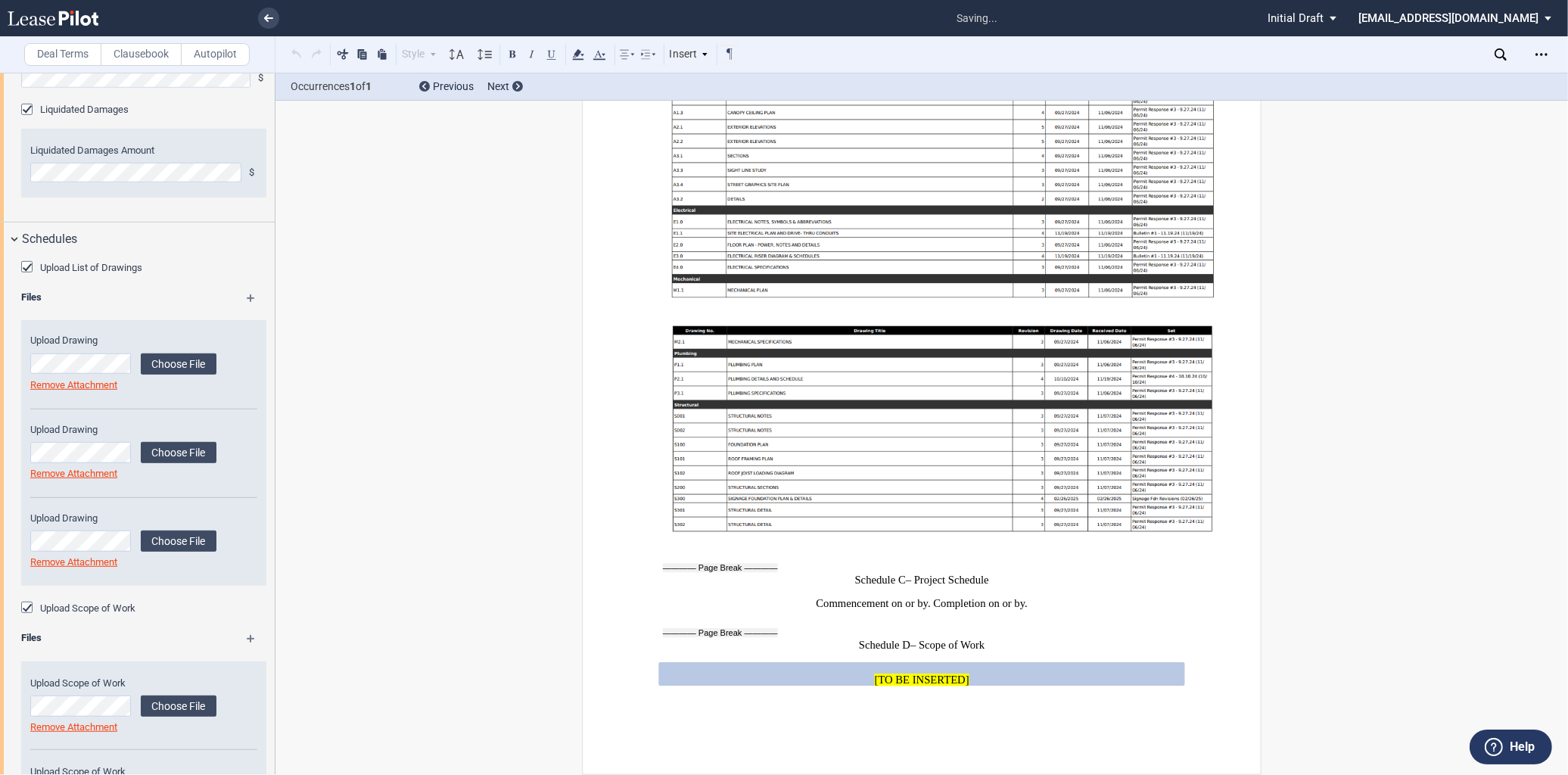
click at [248, 640] on md-icon at bounding box center [257, 644] width 22 height 18
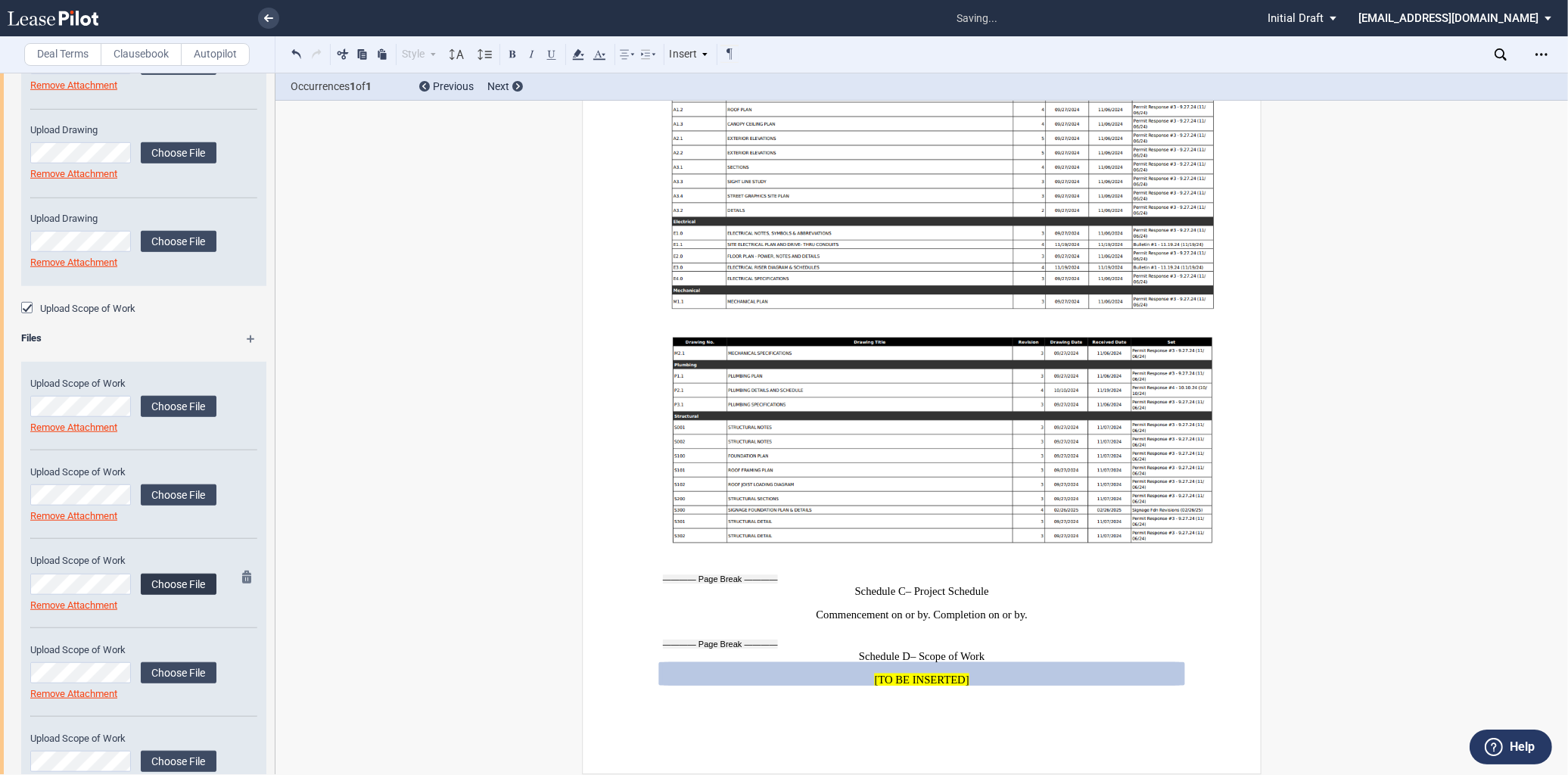
scroll to position [1351, 0]
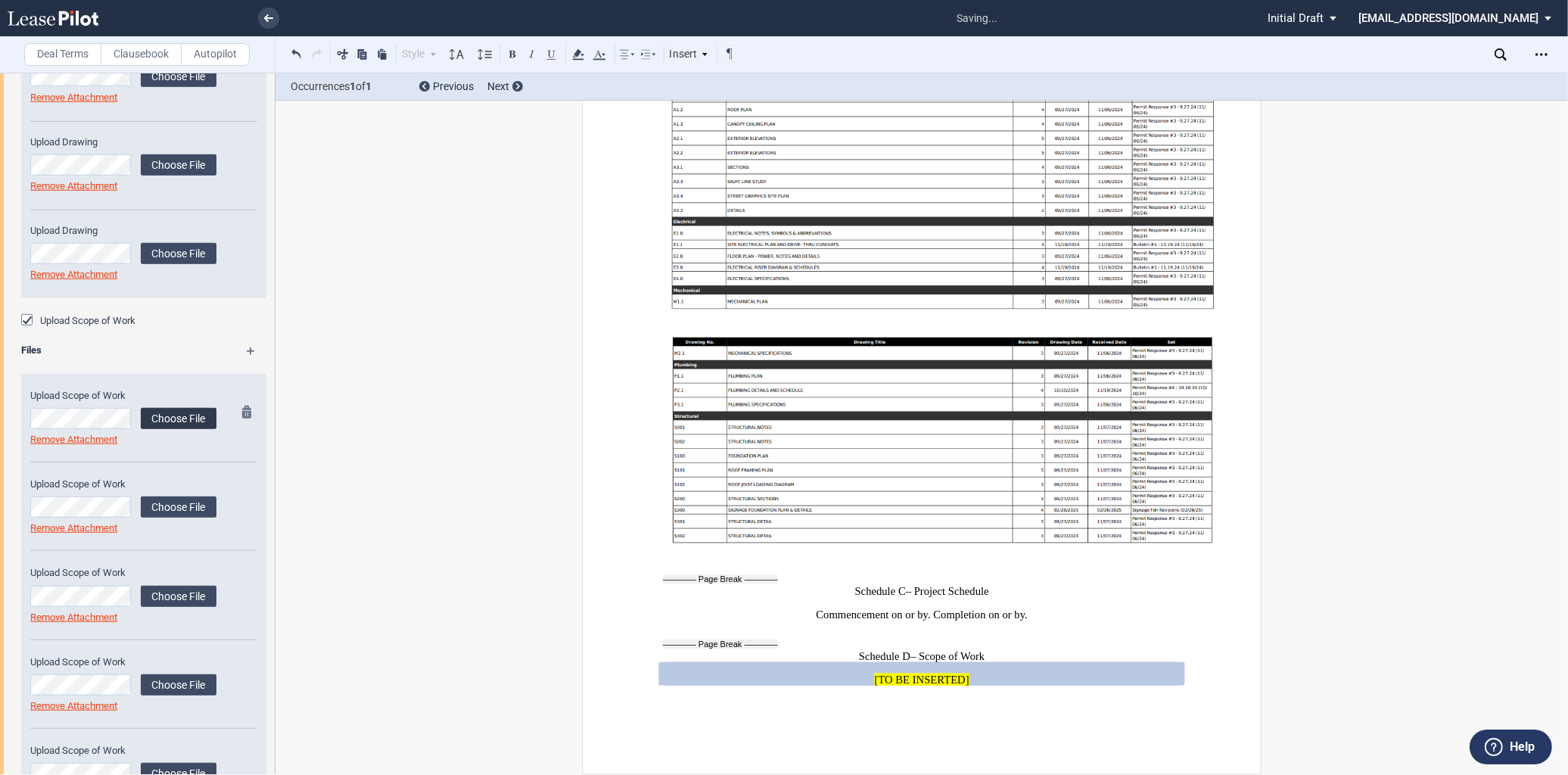
click at [190, 422] on label "Choose File" at bounding box center [179, 419] width 76 height 21
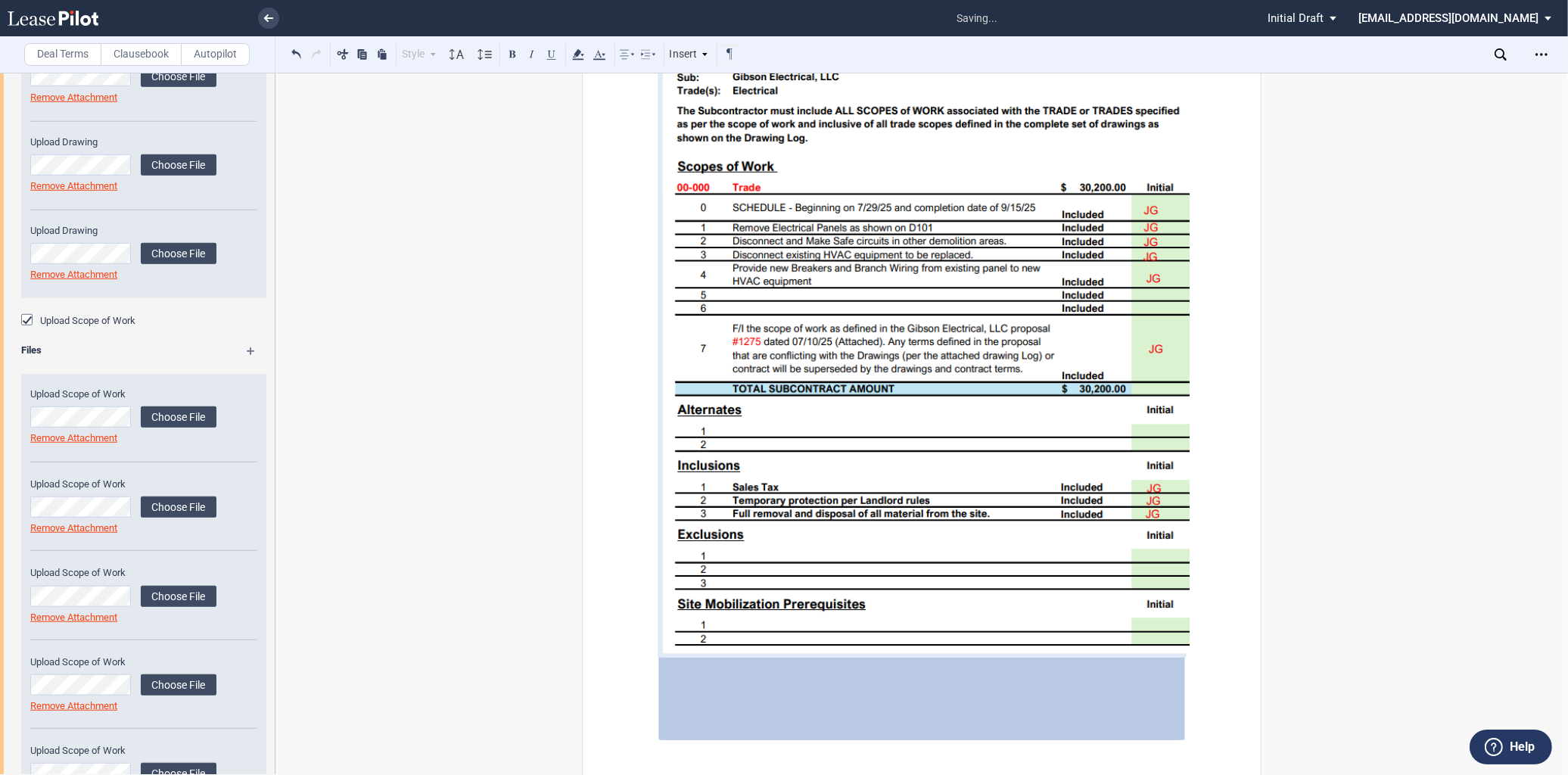
scroll to position [11756, 0]
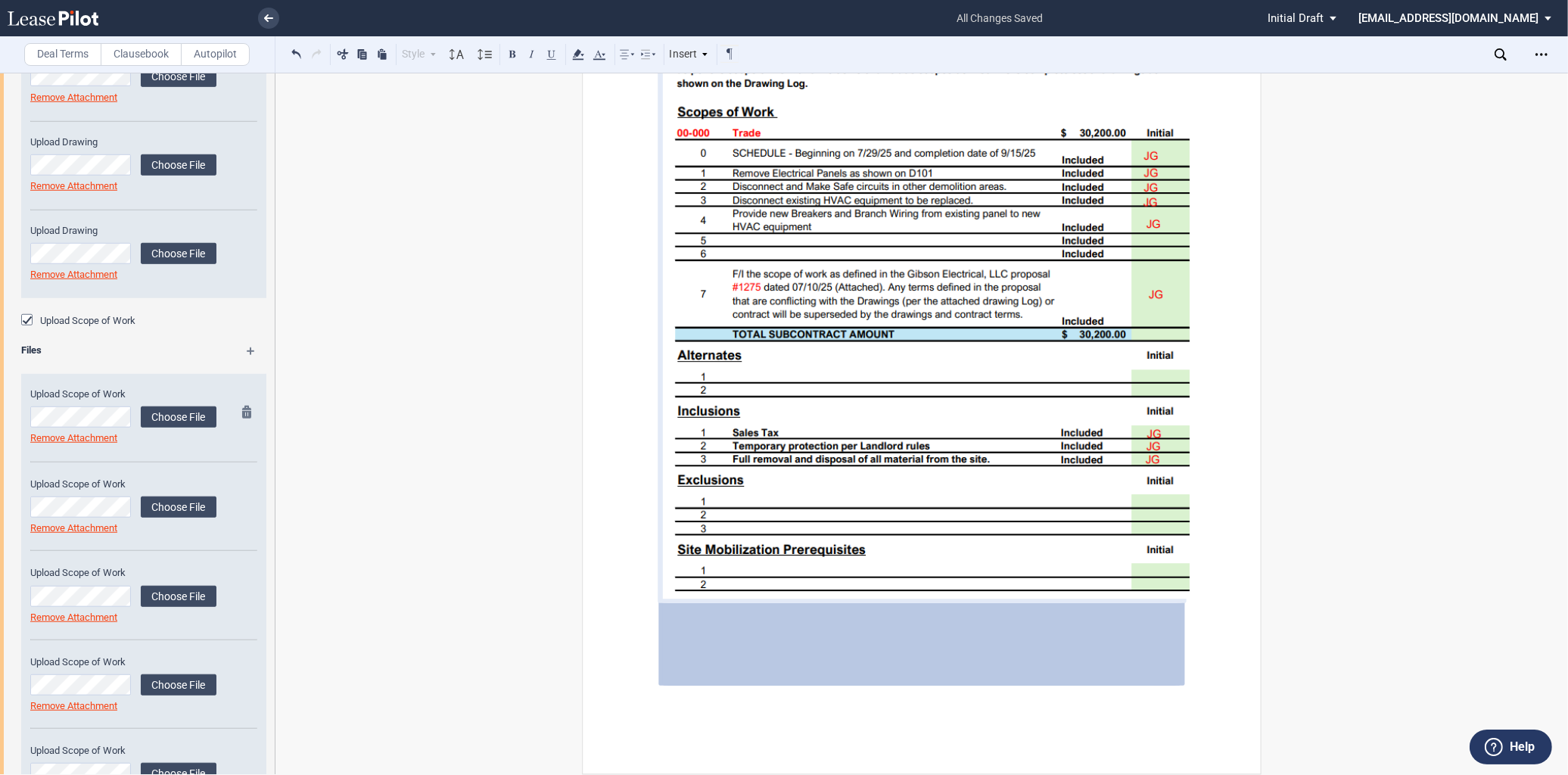
click at [245, 415] on md-icon at bounding box center [251, 415] width 18 height 18
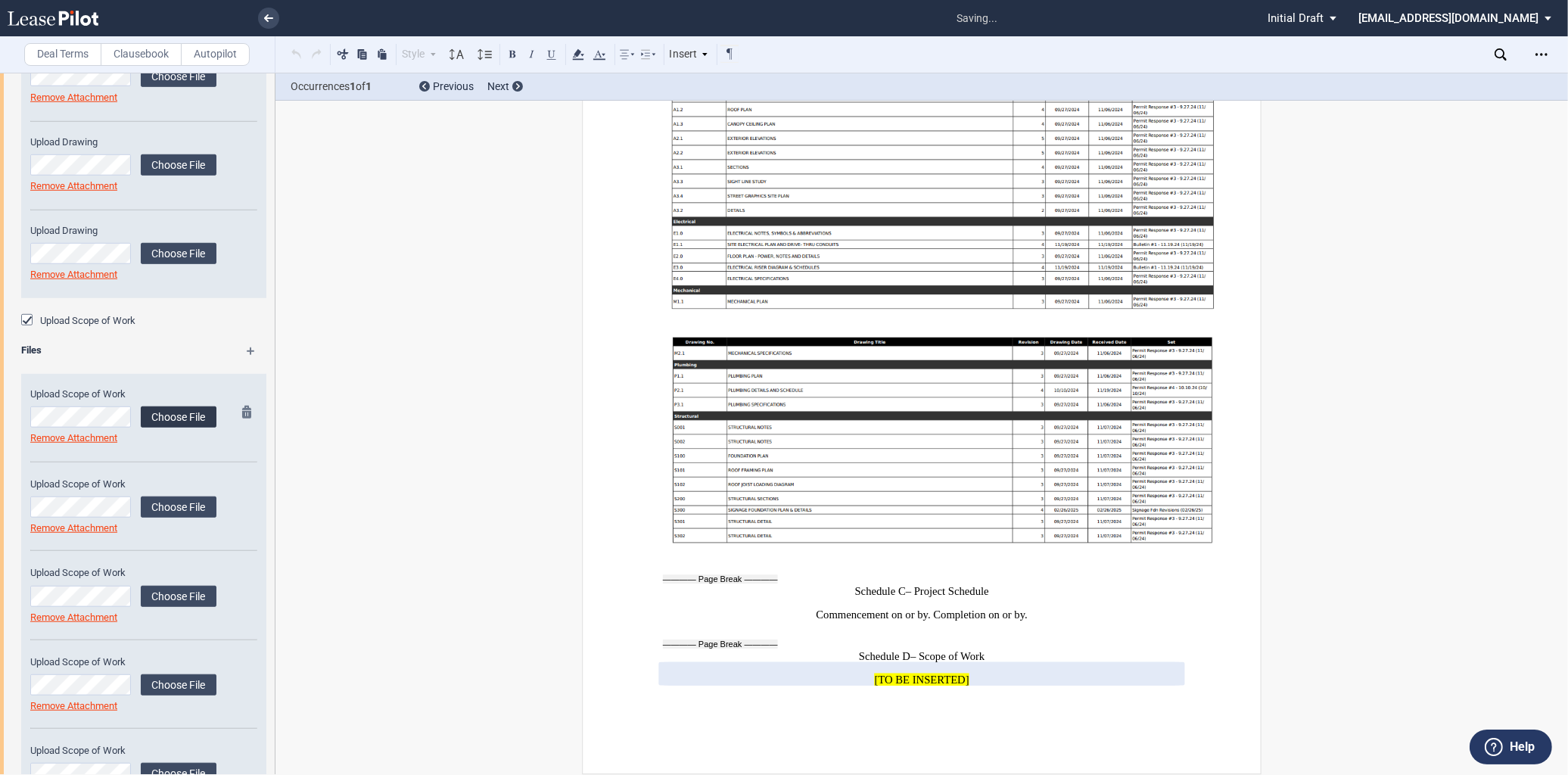
click at [176, 416] on label "Choose File" at bounding box center [179, 417] width 76 height 21
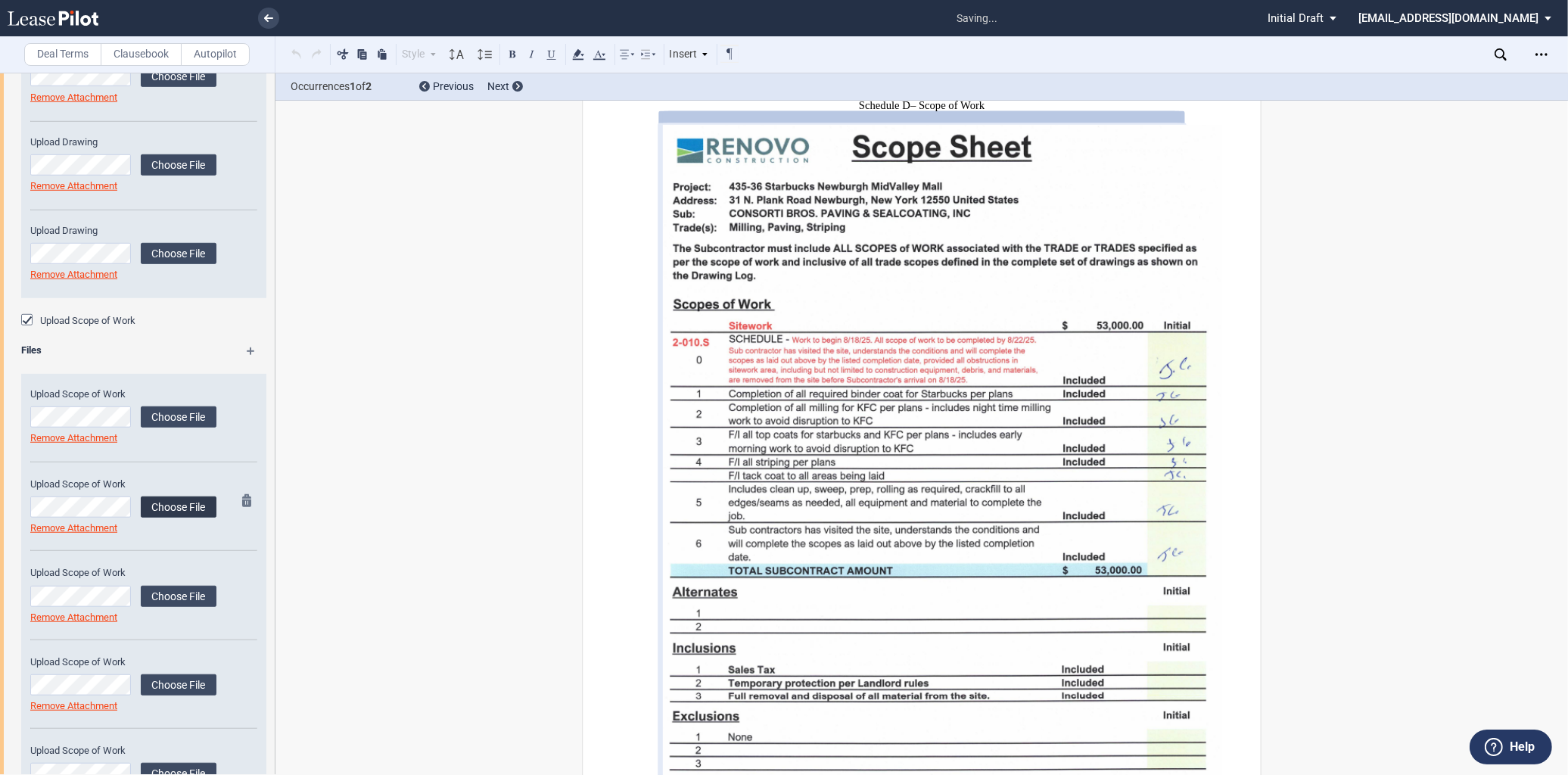
scroll to position [11756, 0]
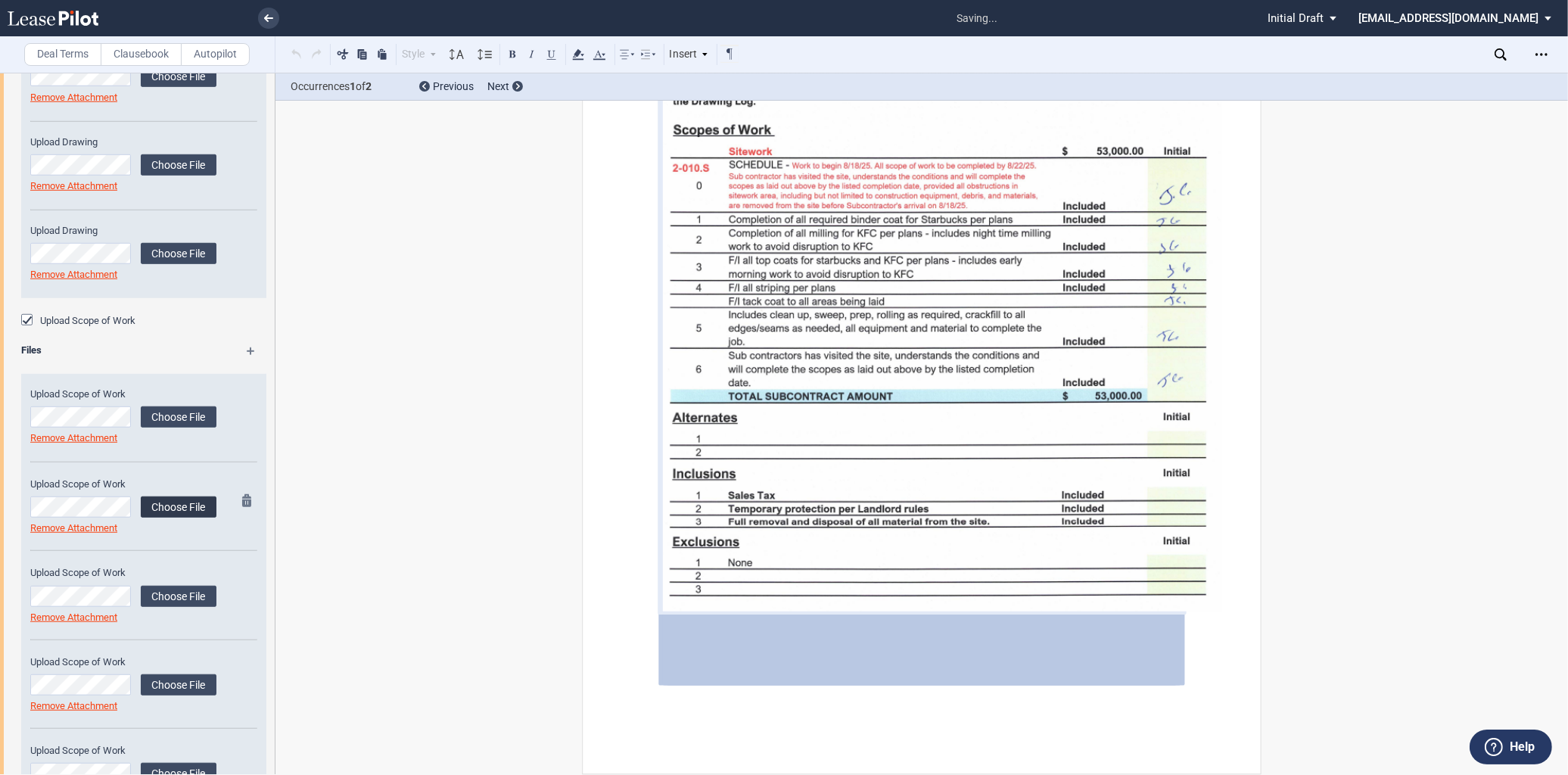
click at [153, 511] on label "Choose File" at bounding box center [179, 507] width 76 height 21
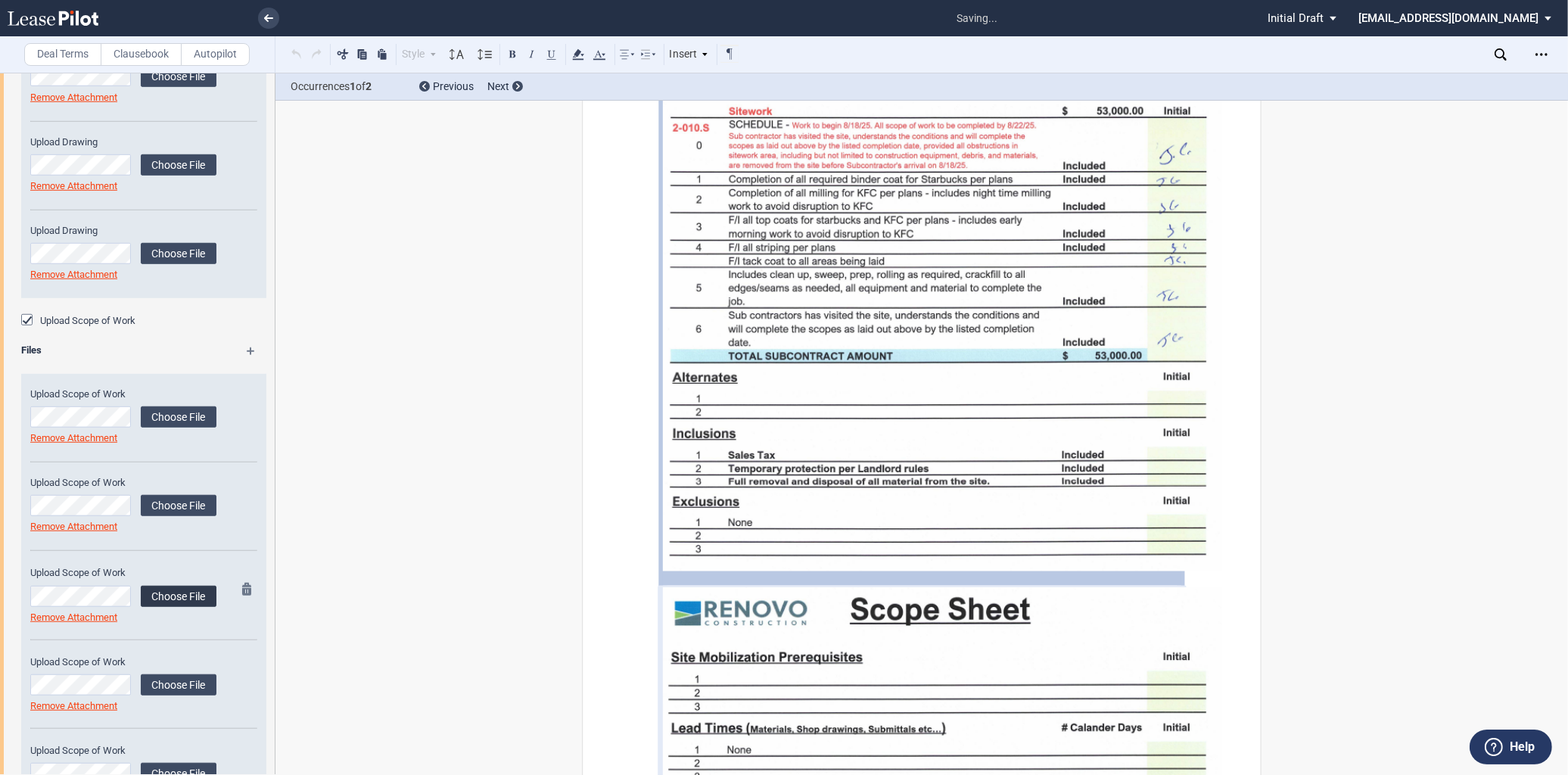
click at [199, 593] on label "Choose File" at bounding box center [179, 596] width 76 height 21
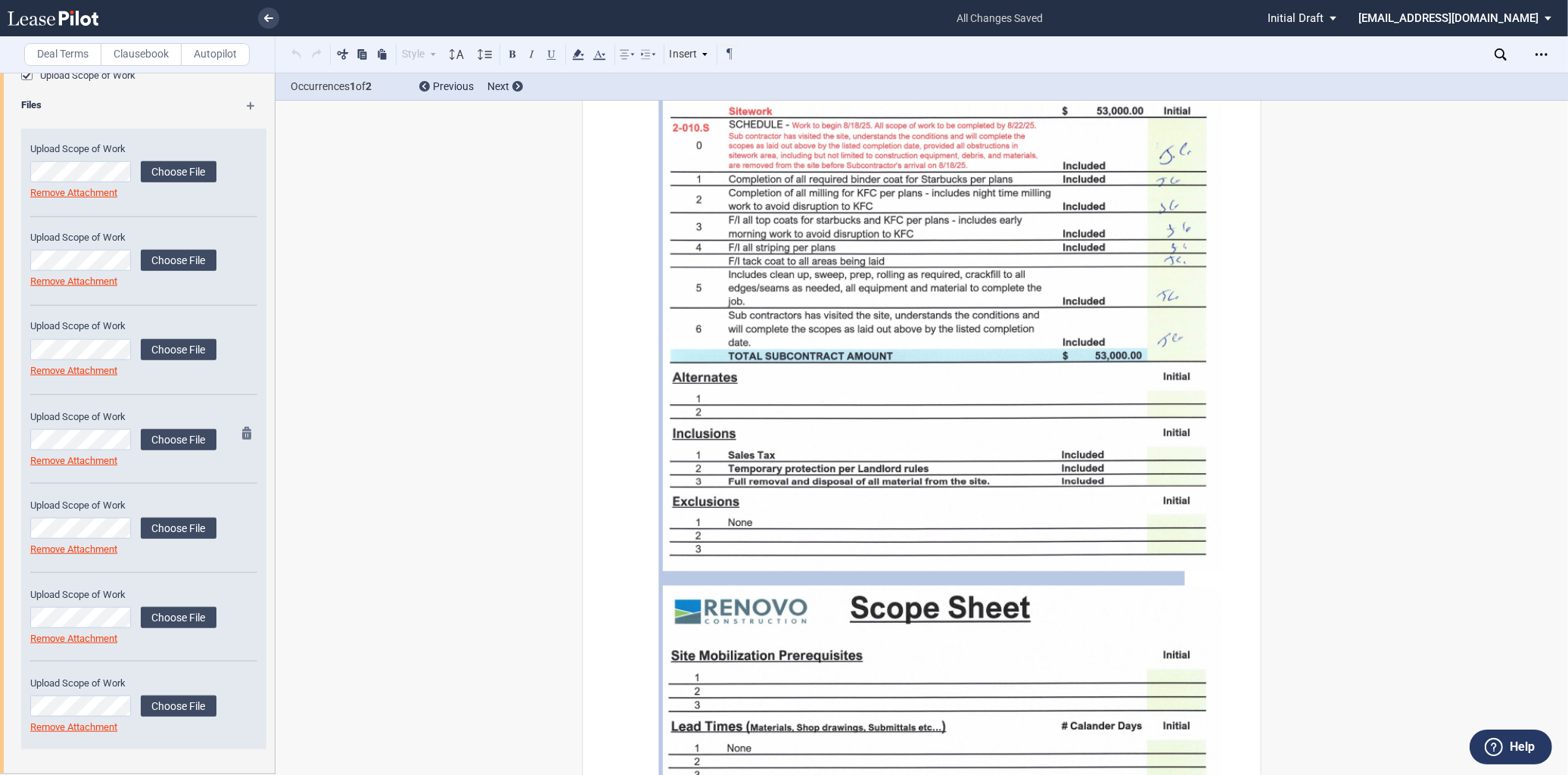
scroll to position [1598, 0]
click at [179, 440] on label "Choose File" at bounding box center [179, 440] width 76 height 21
click at [188, 532] on label "Choose File" at bounding box center [179, 528] width 76 height 21
click at [188, 617] on label "Choose File" at bounding box center [179, 618] width 76 height 21
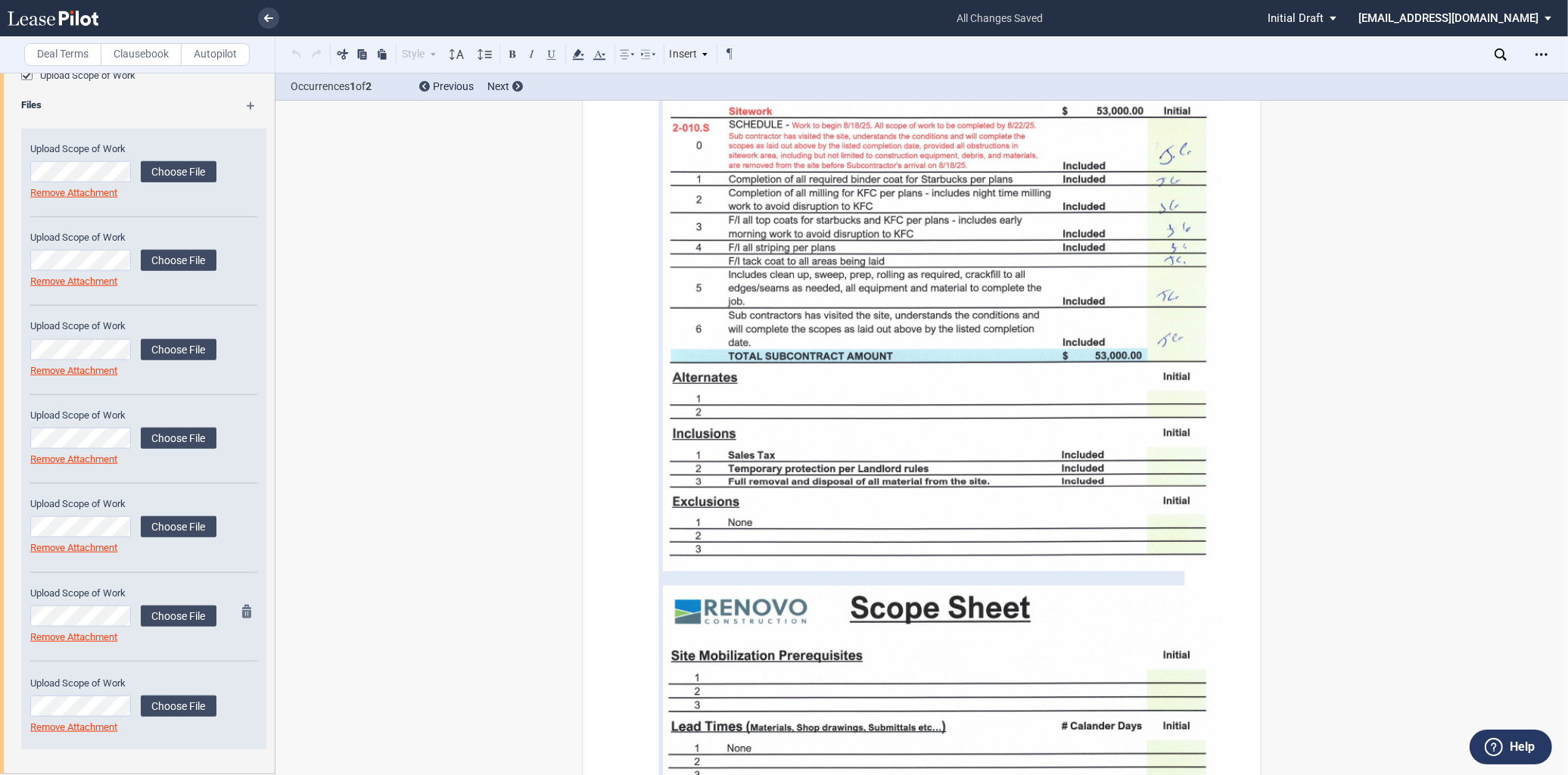
click at [237, 609] on div at bounding box center [242, 633] width 19 height 57
click at [247, 609] on md-icon at bounding box center [251, 614] width 18 height 18
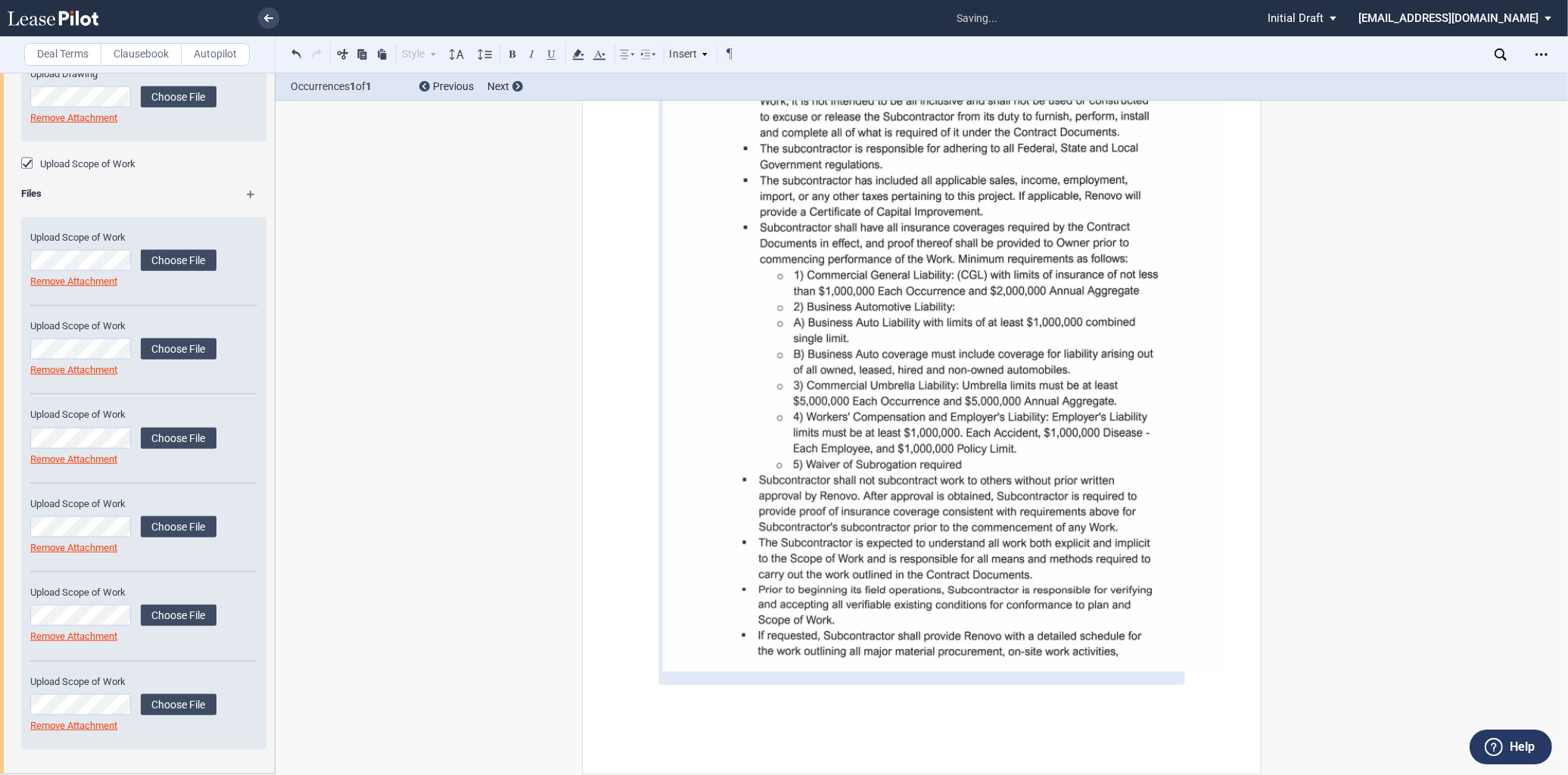
scroll to position [14289, 0]
